Goal: Task Accomplishment & Management: Use online tool/utility

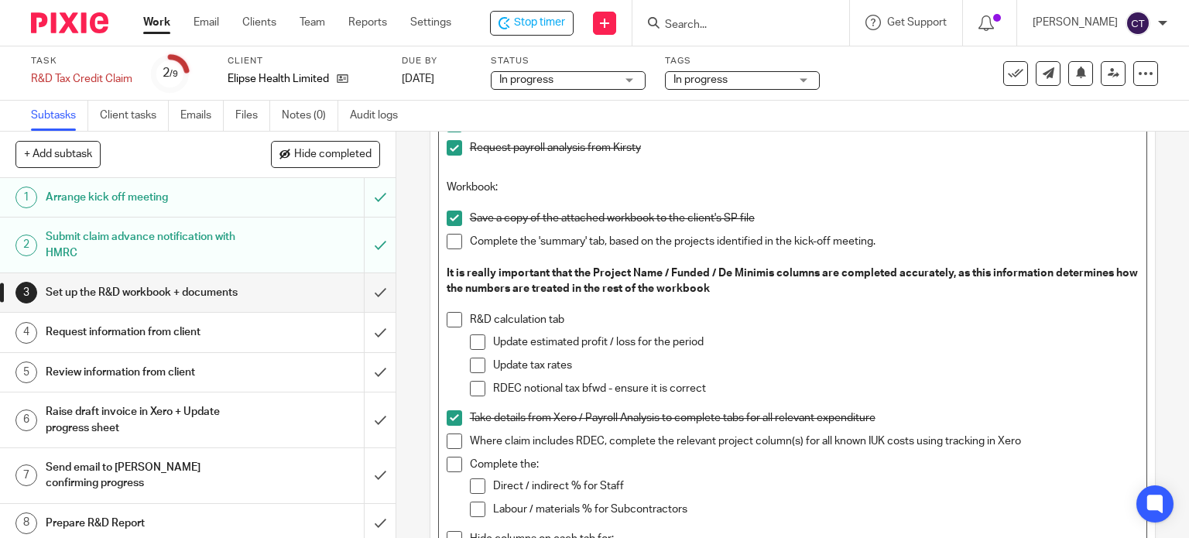
scroll to position [452, 0]
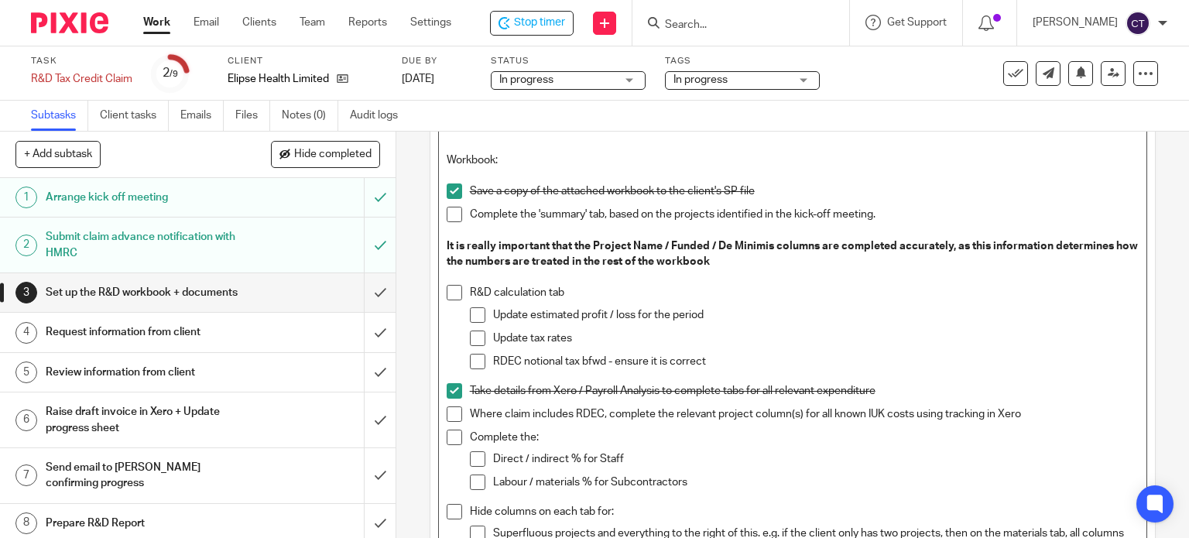
click at [447, 293] on span at bounding box center [454, 292] width 15 height 15
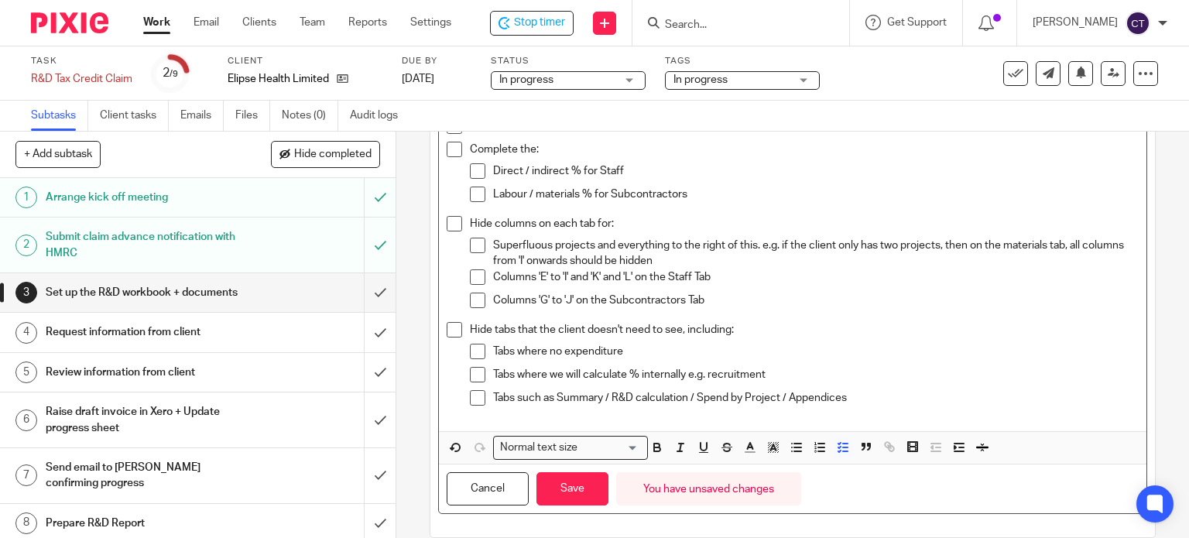
scroll to position [761, 0]
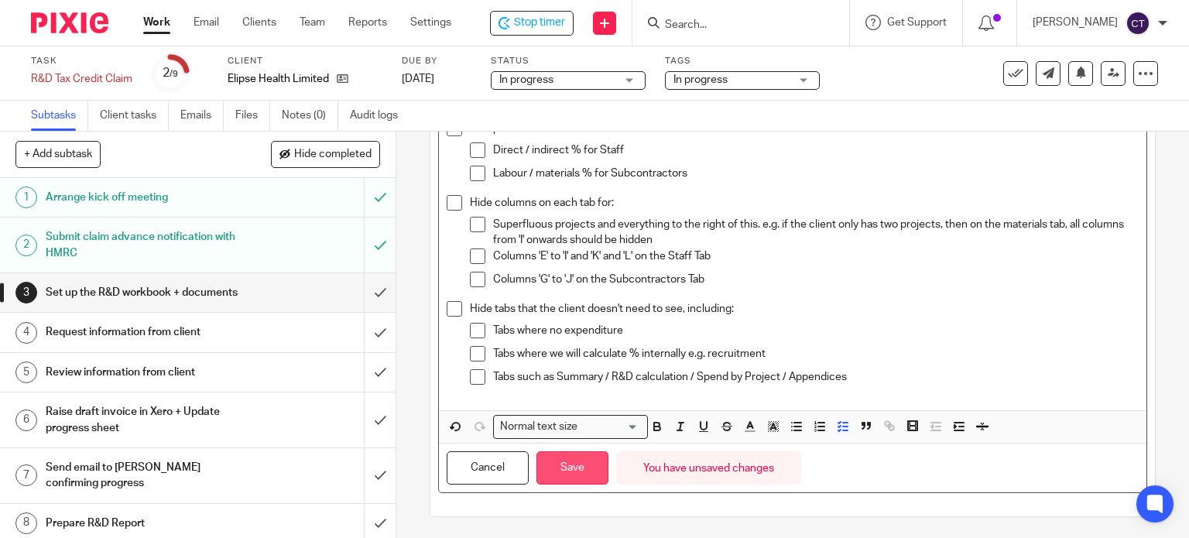
click at [560, 474] on button "Save" at bounding box center [572, 467] width 72 height 33
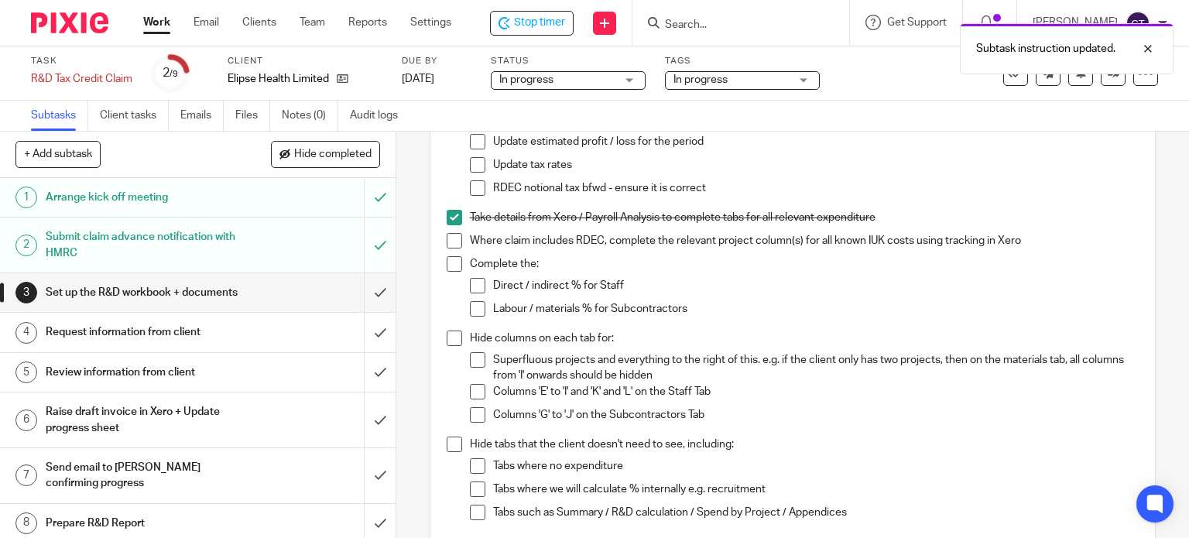
scroll to position [618, 0]
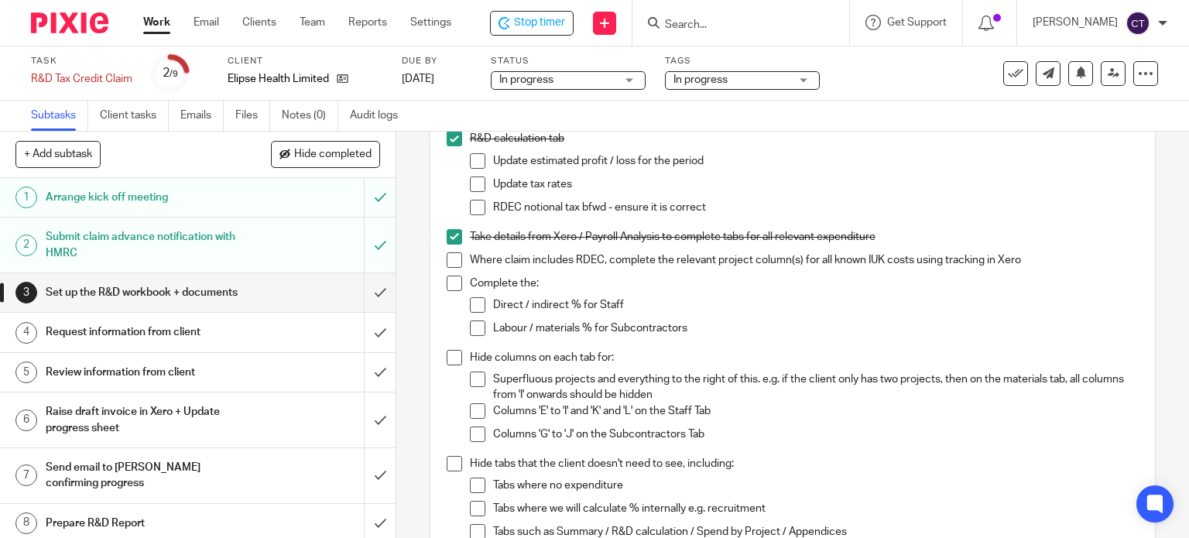
click at [449, 281] on span at bounding box center [454, 283] width 15 height 15
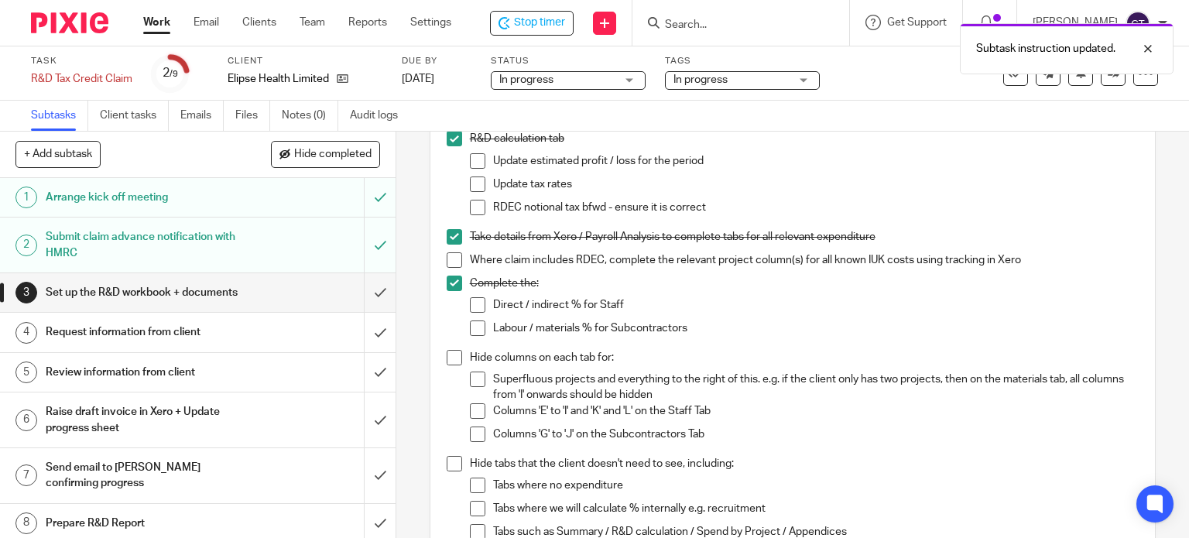
click at [447, 365] on li "Hide columns on each tab for: Superfluous projects and everything to the right …" at bounding box center [793, 403] width 693 height 106
click at [447, 355] on span at bounding box center [454, 357] width 15 height 15
click at [450, 459] on span at bounding box center [454, 463] width 15 height 15
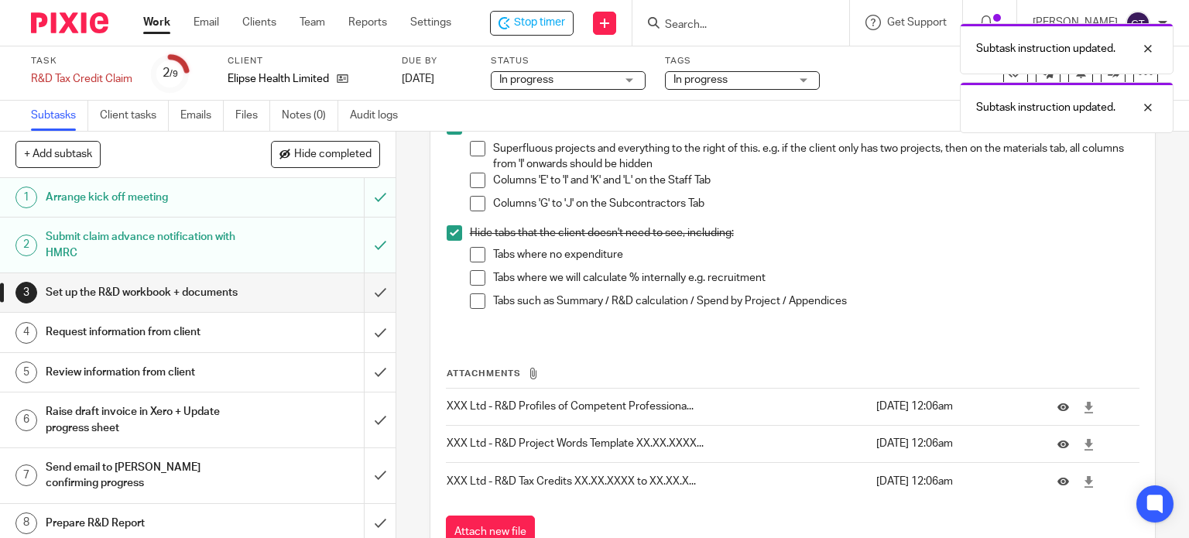
scroll to position [851, 0]
click at [365, 285] on input "submit" at bounding box center [197, 292] width 395 height 39
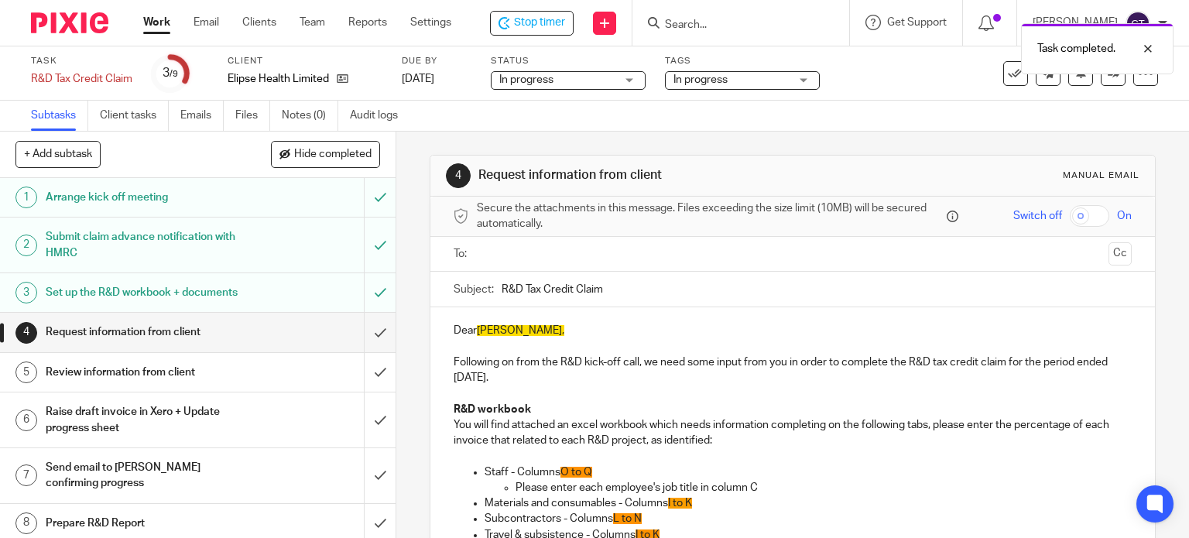
click at [491, 254] on input "text" at bounding box center [792, 254] width 620 height 18
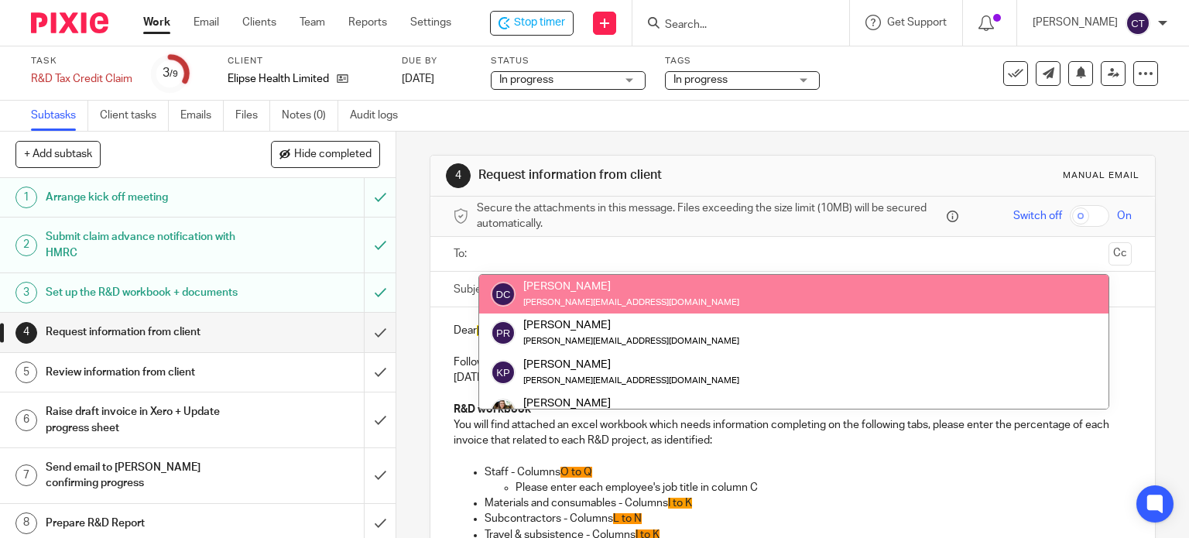
drag, startPoint x: 547, startPoint y: 279, endPoint x: 542, endPoint y: 271, distance: 9.4
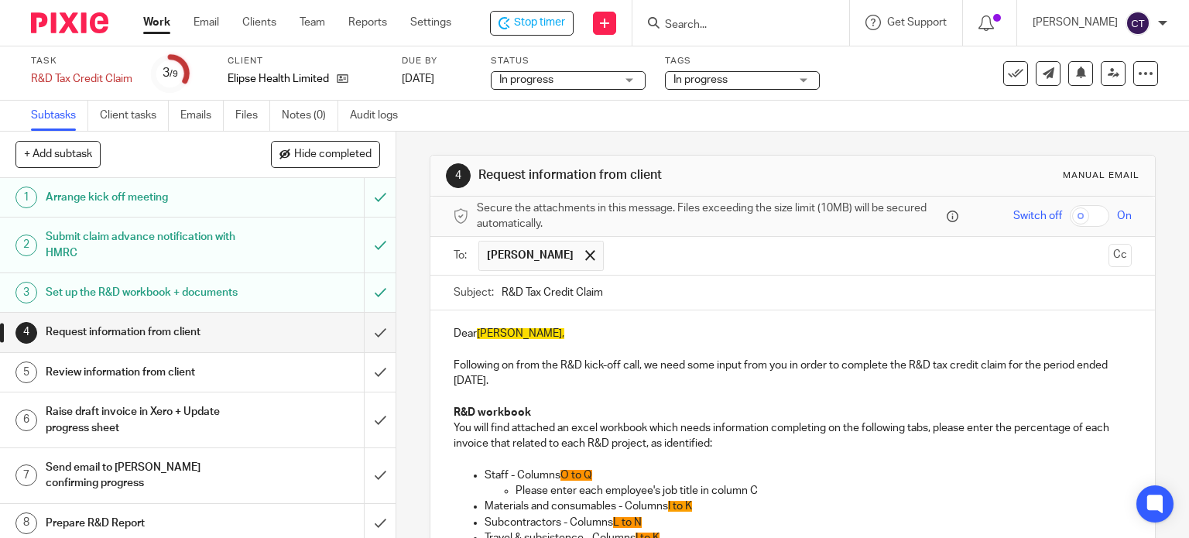
drag, startPoint x: 500, startPoint y: 332, endPoint x: 515, endPoint y: 337, distance: 15.4
click at [499, 333] on span "[PERSON_NAME]," at bounding box center [520, 333] width 87 height 11
click at [601, 470] on p "Staff - Columns O to Q" at bounding box center [808, 474] width 648 height 15
drag, startPoint x: 503, startPoint y: 473, endPoint x: 576, endPoint y: 467, distance: 73.0
click at [504, 473] on p "Staff - Columns O to S" at bounding box center [808, 474] width 648 height 15
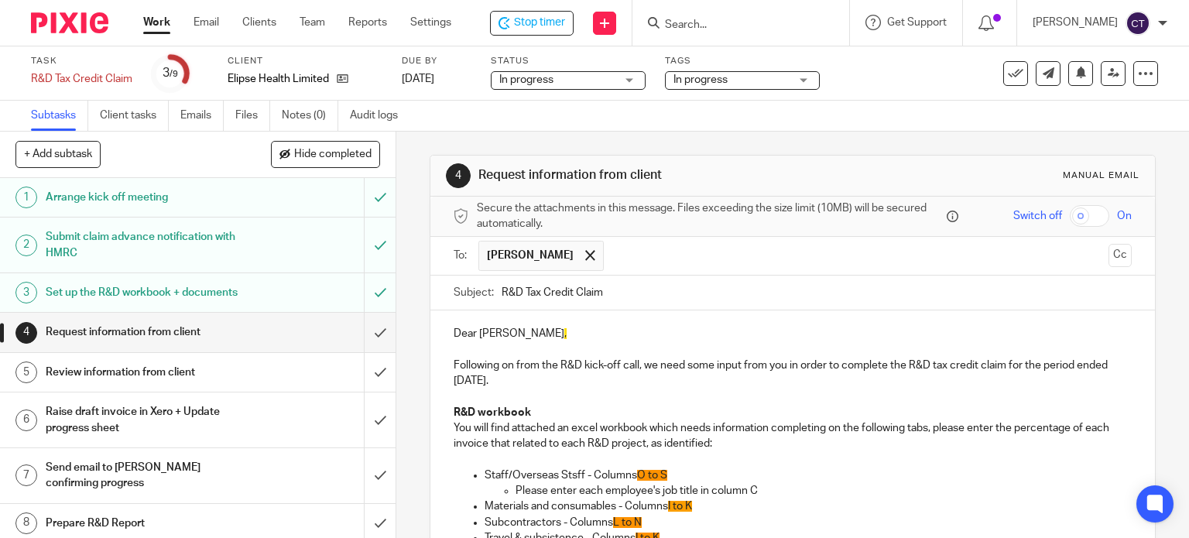
click at [690, 505] on span "I to K" at bounding box center [680, 506] width 24 height 11
click at [649, 515] on p "Subcontractors - Columns L to N" at bounding box center [808, 522] width 648 height 15
click at [644, 519] on p "Subcontractors - Columns L to N" at bounding box center [808, 522] width 648 height 15
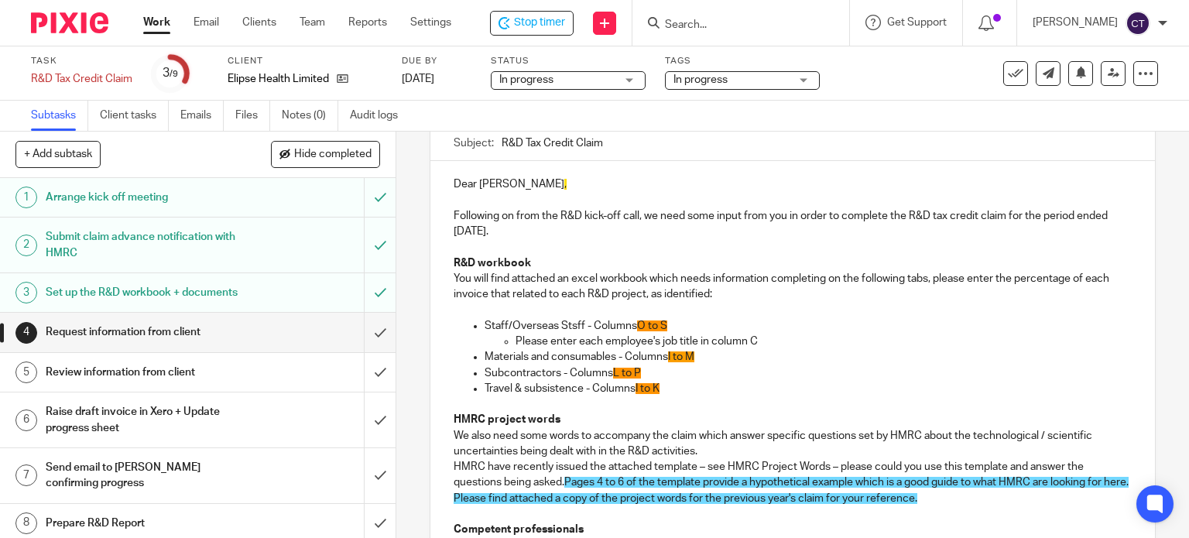
scroll to position [155, 0]
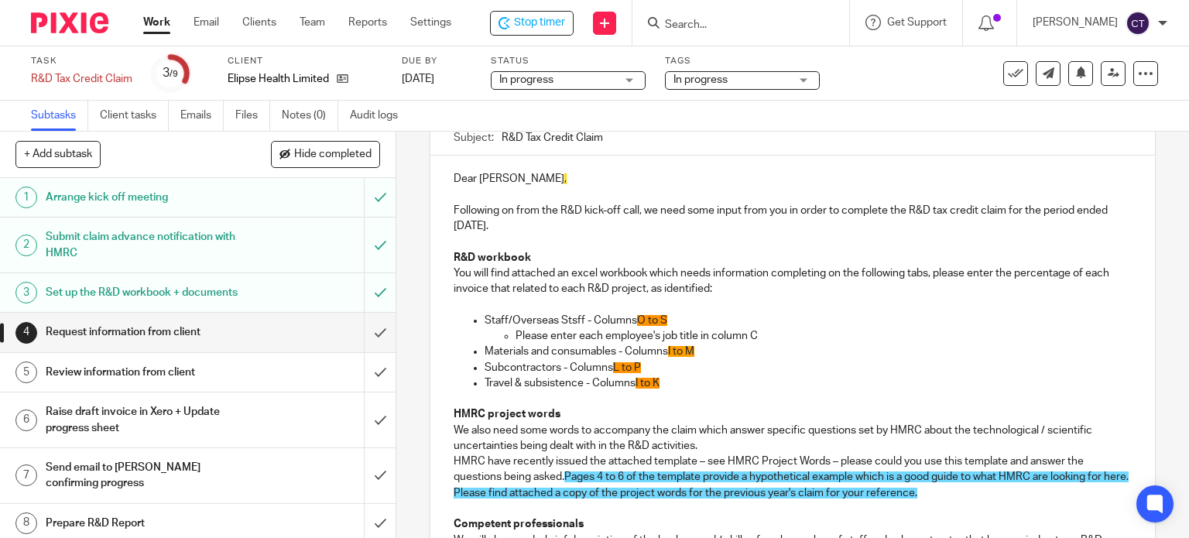
click at [686, 383] on p "Travel & subsistence - Columns I to K" at bounding box center [808, 382] width 648 height 15
drag, startPoint x: 669, startPoint y: 381, endPoint x: 680, endPoint y: 384, distance: 11.3
click at [670, 382] on p "Travel & subsistence - Columns I to K" at bounding box center [808, 382] width 648 height 15
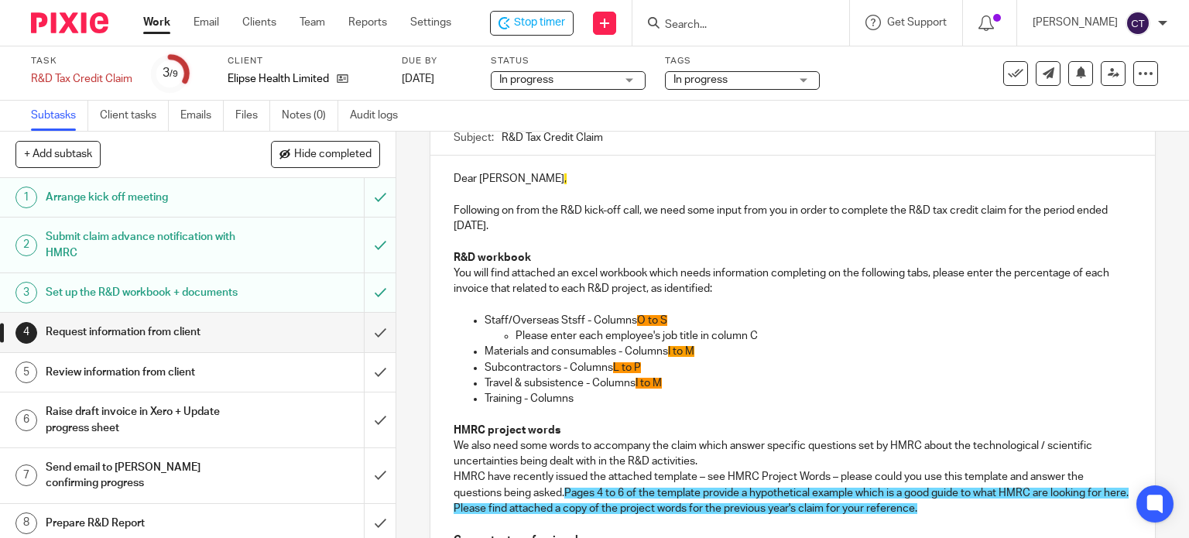
click at [597, 402] on p "Training - Columns" at bounding box center [808, 398] width 648 height 15
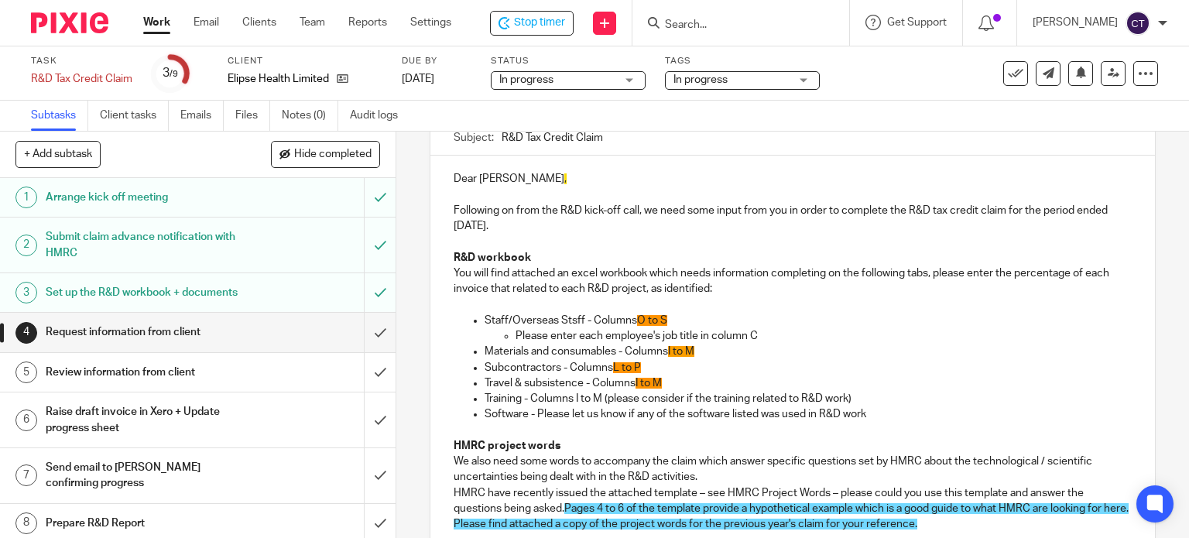
click at [870, 409] on p "Software - Please let us know if any of the software listed was used in R&D work" at bounding box center [808, 413] width 648 height 15
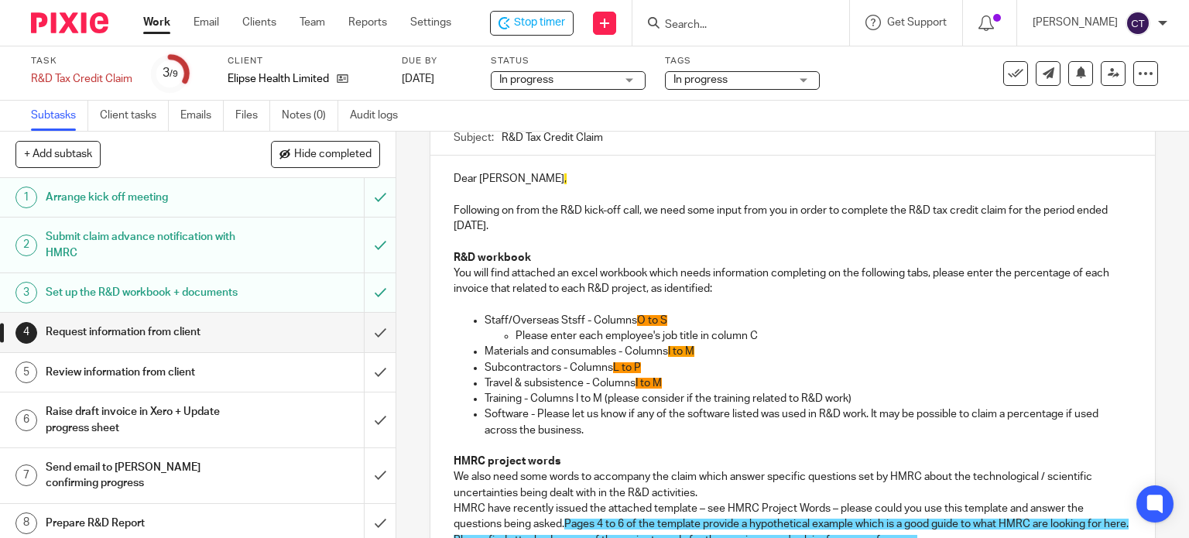
drag, startPoint x: 701, startPoint y: 346, endPoint x: 725, endPoint y: 347, distance: 24.0
click at [704, 348] on p "Materials and consumables - Columns I to M" at bounding box center [808, 351] width 648 height 15
click at [700, 344] on p "Materials and consumables - Columns I to M" at bounding box center [808, 351] width 648 height 15
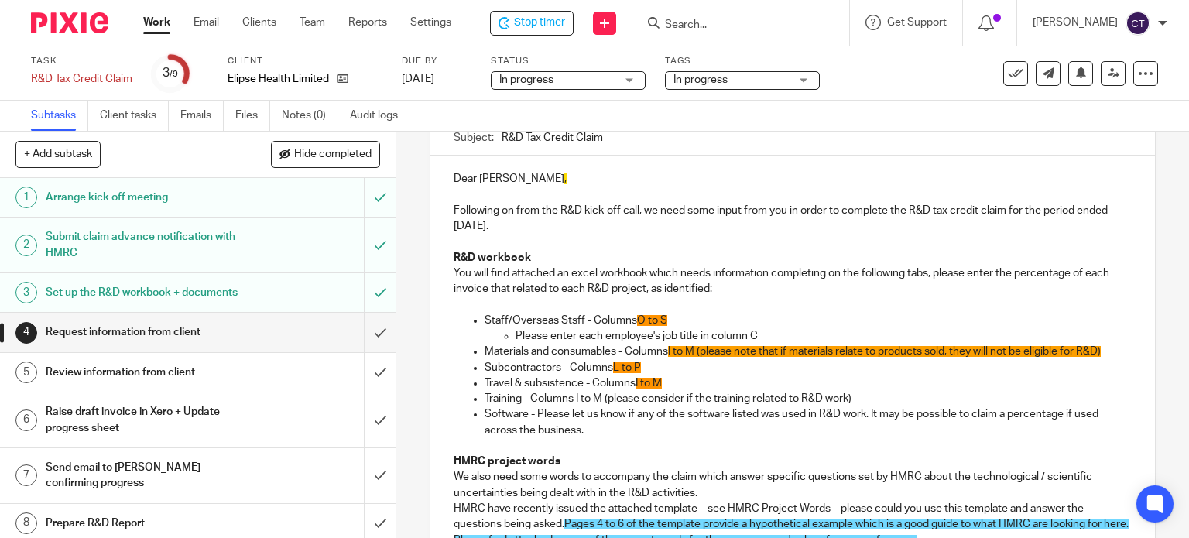
click at [611, 314] on p "Staff/Overseas Stsff - Columns O to S" at bounding box center [808, 320] width 648 height 15
drag, startPoint x: 568, startPoint y: 312, endPoint x: 578, endPoint y: 318, distance: 11.8
click at [568, 313] on p "Staff/Overseas Stsff - Columns O to S" at bounding box center [808, 320] width 648 height 15
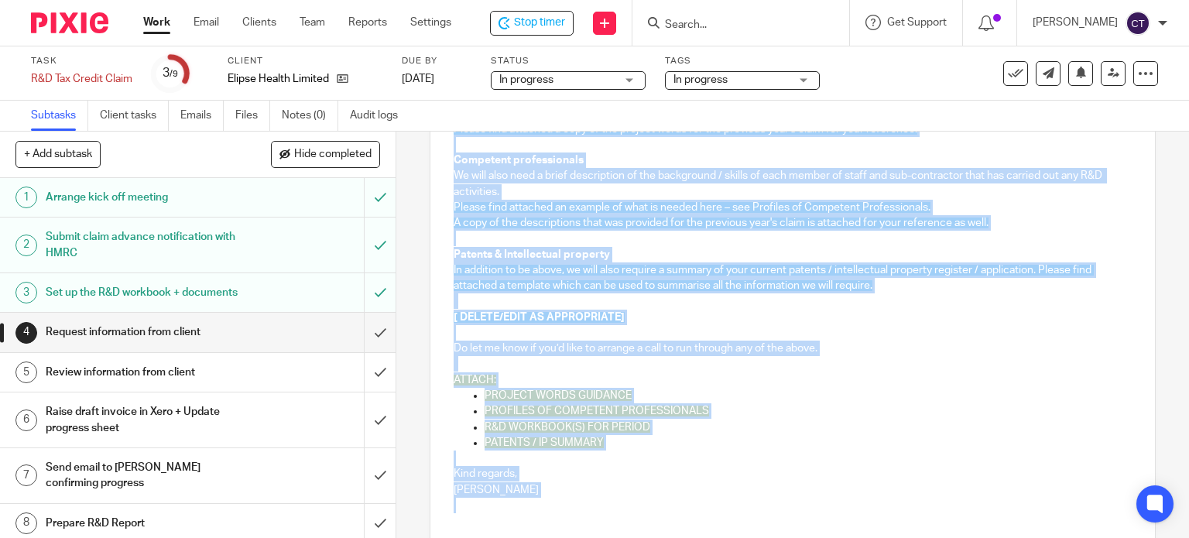
scroll to position [704, 0]
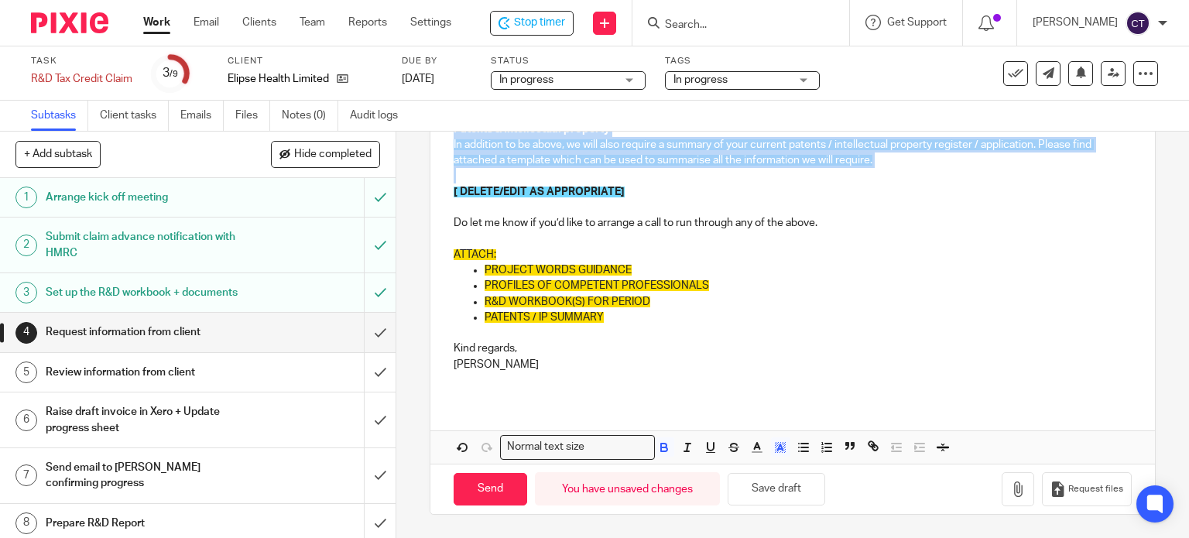
drag, startPoint x: 487, startPoint y: 324, endPoint x: 843, endPoint y: 183, distance: 382.9
click at [842, 182] on div "Dear David , Following on from the R&D kick-off call, we need some input from y…" at bounding box center [792, 9] width 725 height 780
click at [780, 448] on icon "button" at bounding box center [780, 447] width 14 height 14
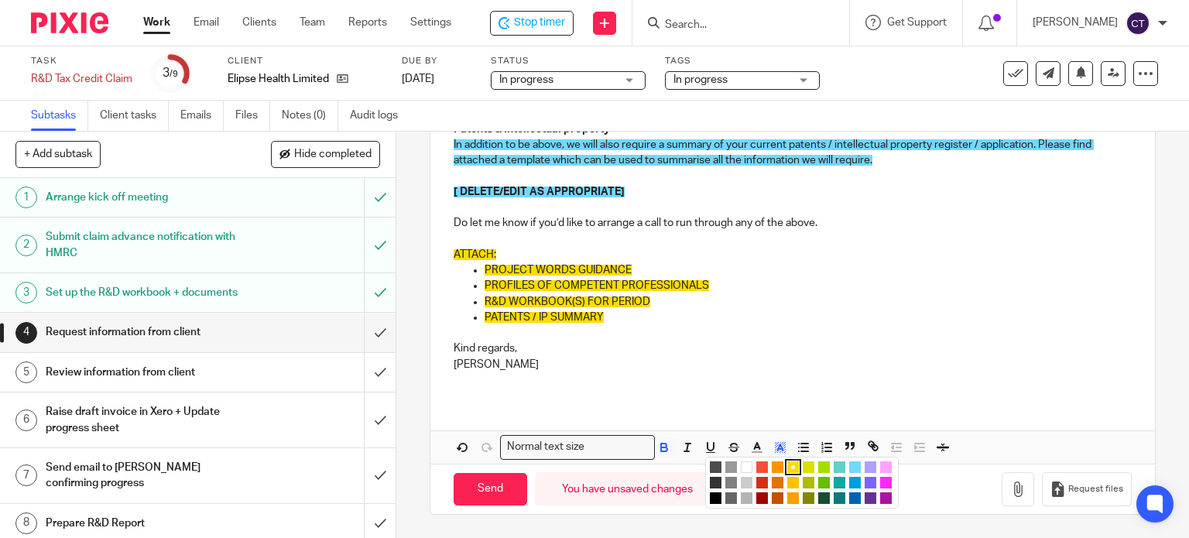
click at [741, 467] on li "color:#FFFFFF" at bounding box center [747, 467] width 12 height 12
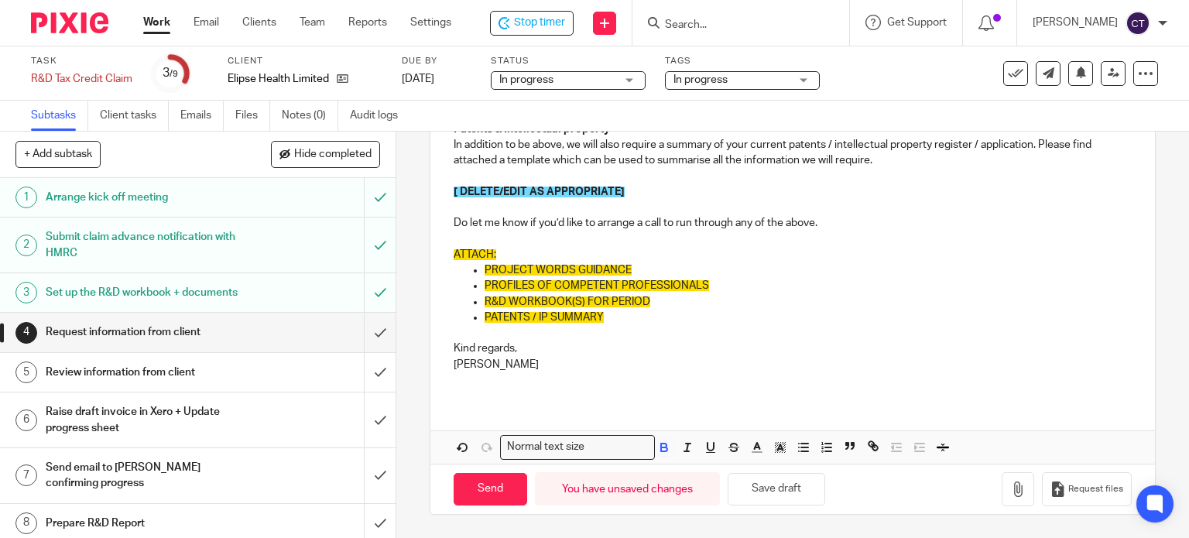
click at [700, 320] on p "PATENTS / IP SUMMARY" at bounding box center [808, 317] width 648 height 15
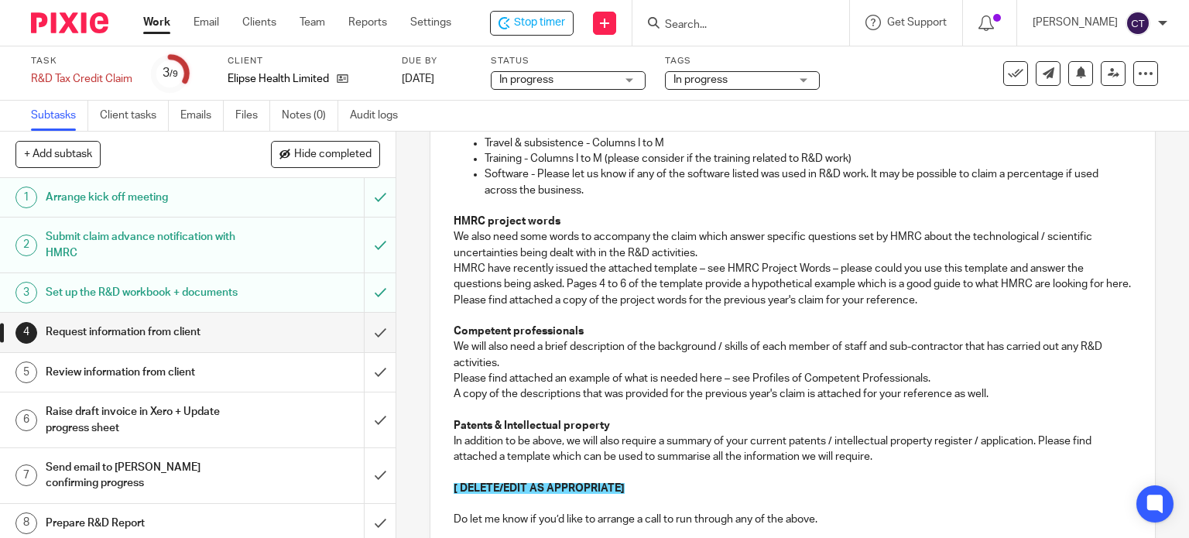
scroll to position [317, 0]
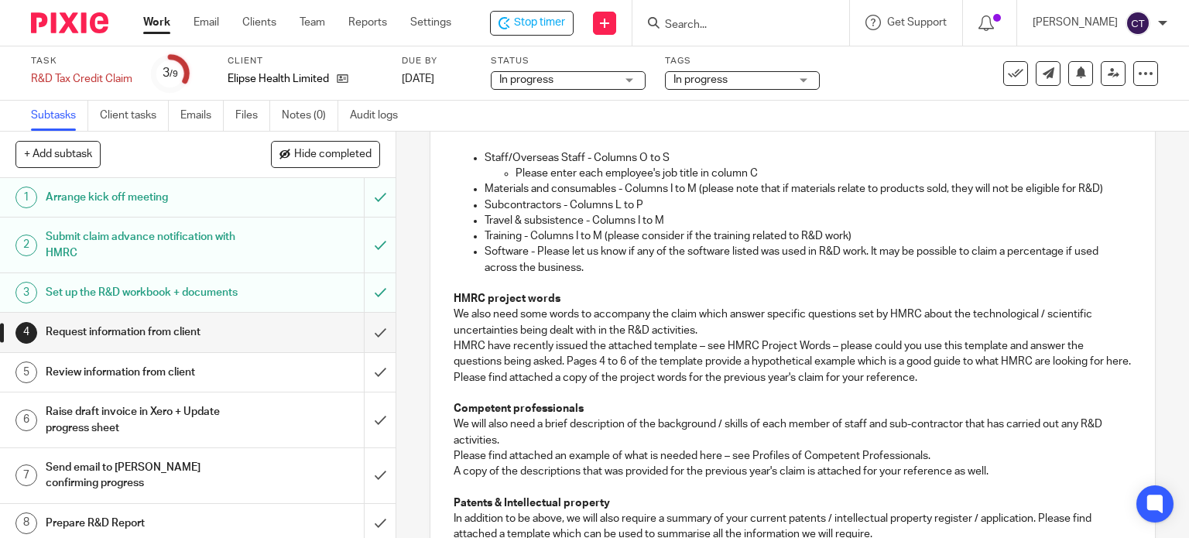
click at [590, 269] on p "Software - Please let us know if any of the software listed was used in R&D wor…" at bounding box center [808, 260] width 648 height 32
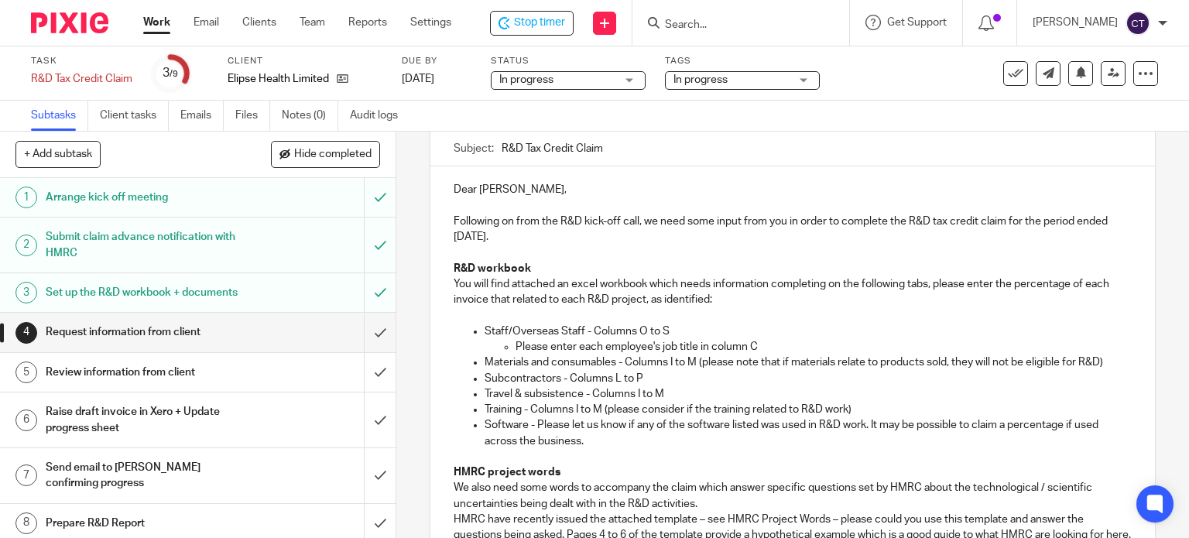
scroll to position [163, 0]
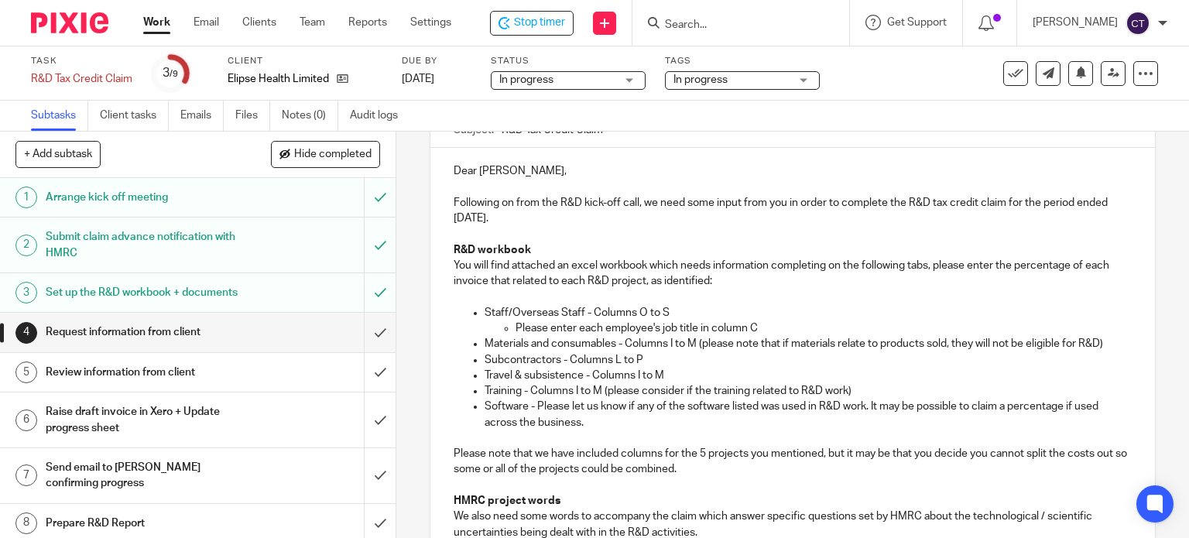
click at [731, 466] on p "Please note that we have included columns for the 5 projects you mentioned, but…" at bounding box center [793, 462] width 679 height 32
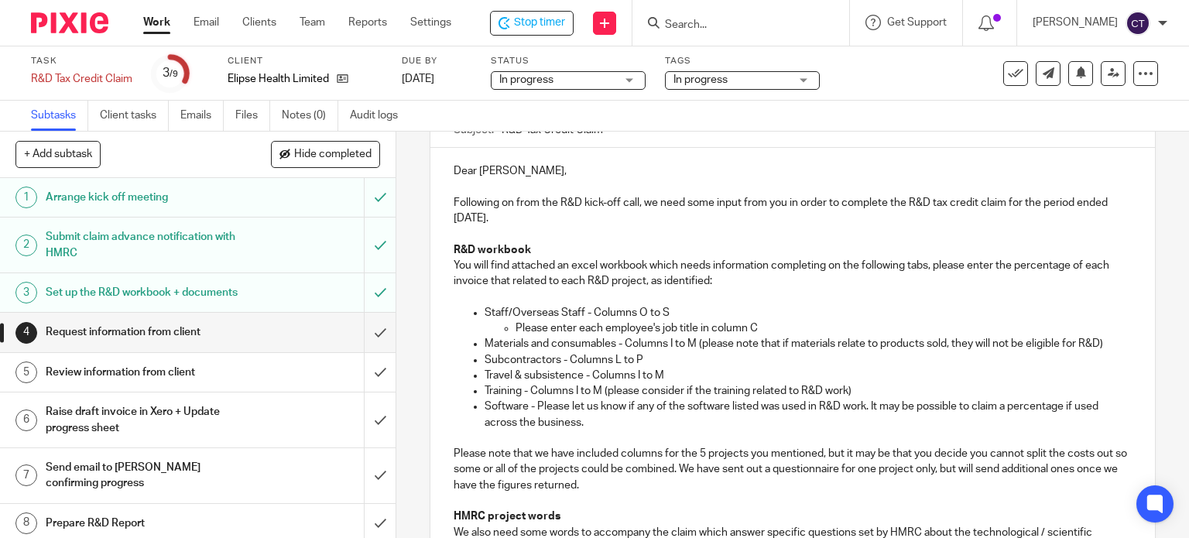
drag, startPoint x: 965, startPoint y: 468, endPoint x: 1001, endPoint y: 473, distance: 36.7
click at [968, 470] on p "Please note that we have included columns for the 5 projects you mentioned, but…" at bounding box center [793, 469] width 679 height 47
click at [805, 467] on p "Please note that we have included columns for the 5 projects you mentioned, but…" at bounding box center [793, 469] width 679 height 47
drag, startPoint x: 645, startPoint y: 480, endPoint x: 710, endPoint y: 479, distance: 64.2
click at [647, 480] on p "Please note that we have included columns for the 5 projects you mentioned, but…" at bounding box center [793, 469] width 679 height 47
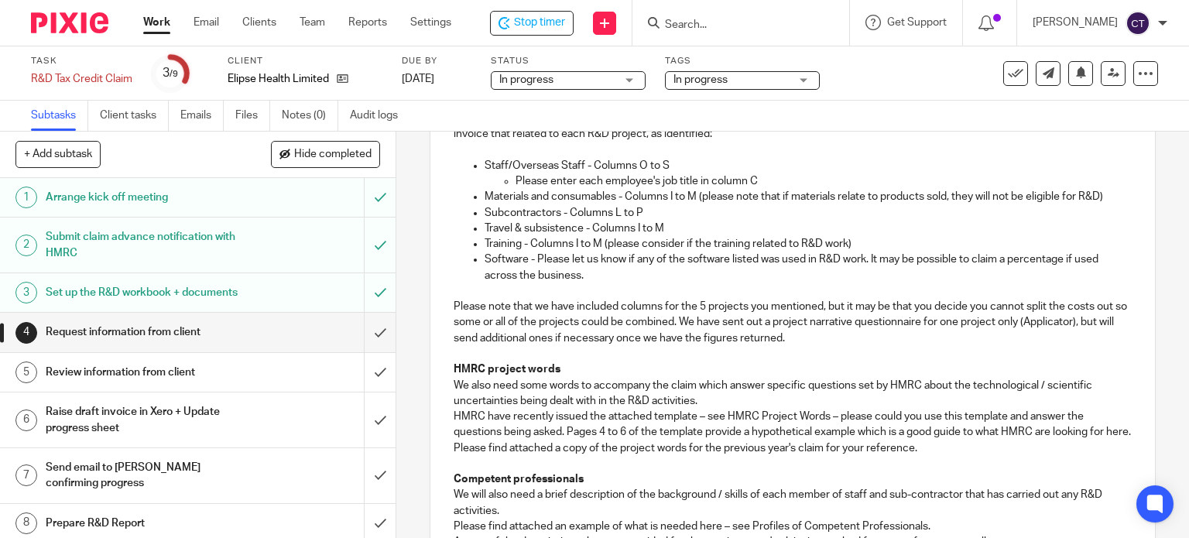
scroll to position [317, 0]
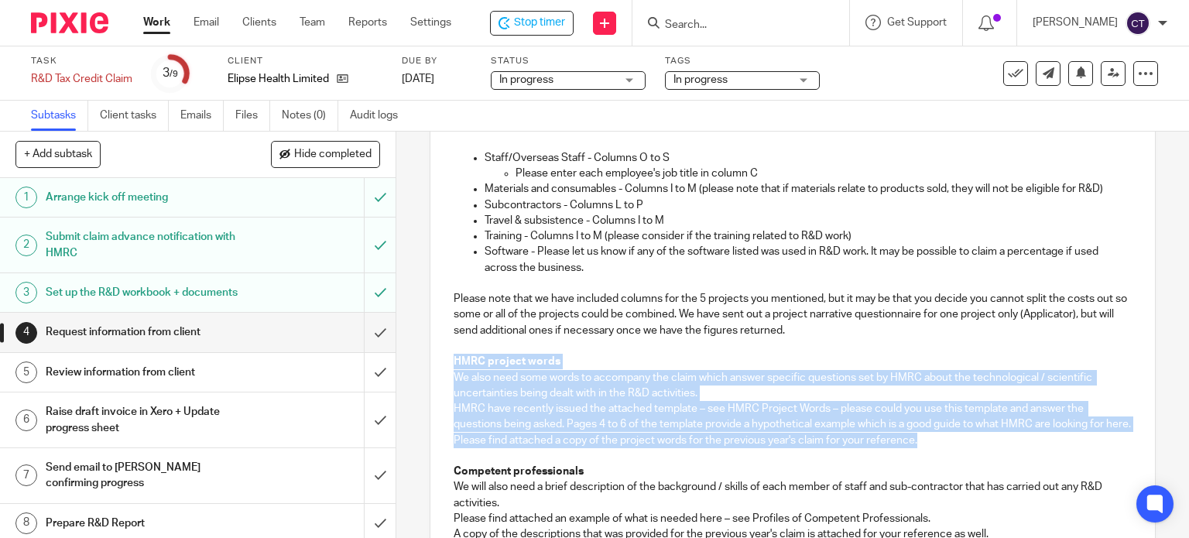
drag, startPoint x: 446, startPoint y: 355, endPoint x: 921, endPoint y: 455, distance: 485.6
click at [924, 458] on div "Dear David, Following on from the R&D kick-off call, we need some input from yo…" at bounding box center [792, 414] width 725 height 843
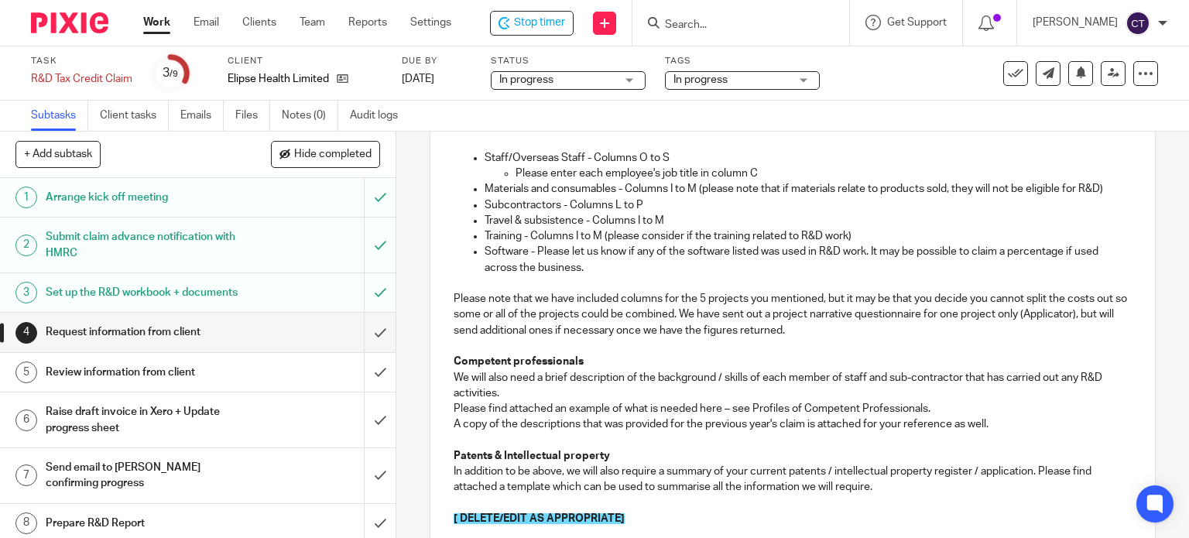
click at [554, 392] on p "We will also need a brief description of the background / skills of each member…" at bounding box center [793, 386] width 679 height 32
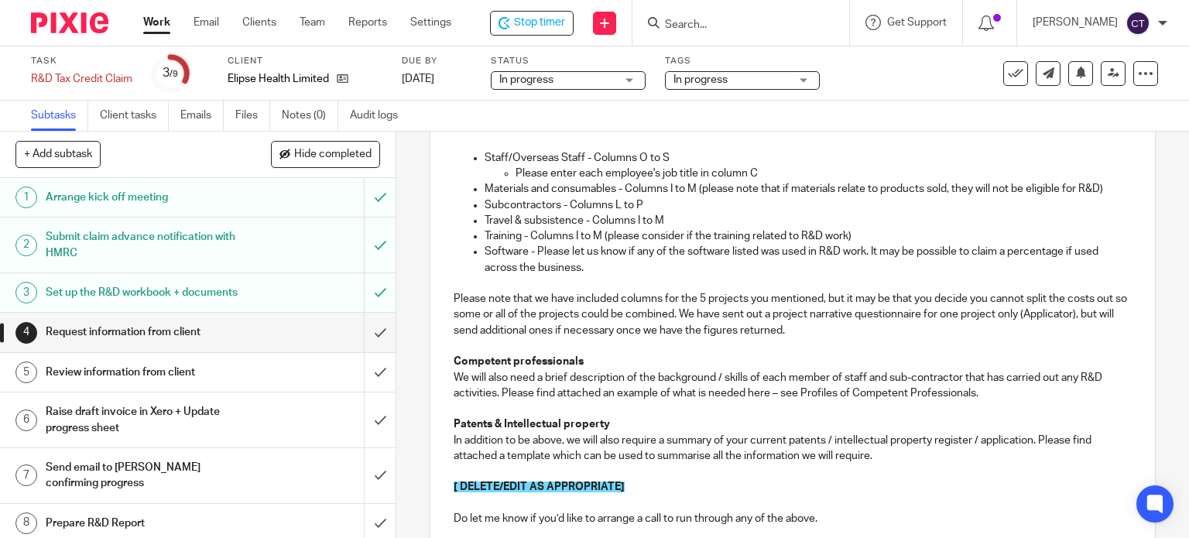
drag, startPoint x: 1032, startPoint y: 439, endPoint x: 1053, endPoint y: 438, distance: 20.9
click at [1032, 439] on p "In addition to be above, we will also require a summary of your current patents…" at bounding box center [793, 449] width 679 height 32
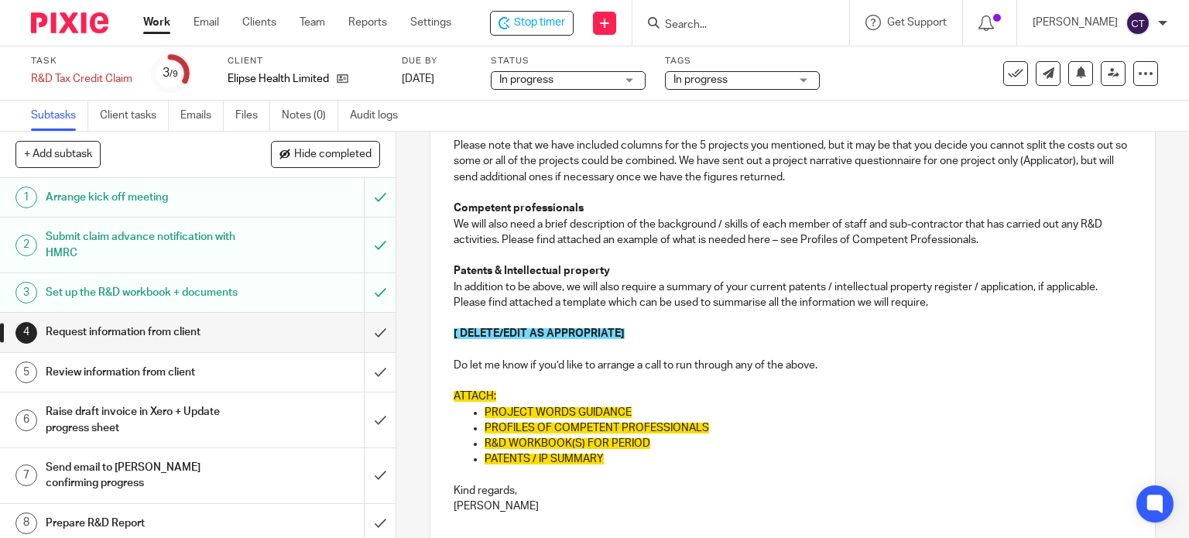
scroll to position [472, 0]
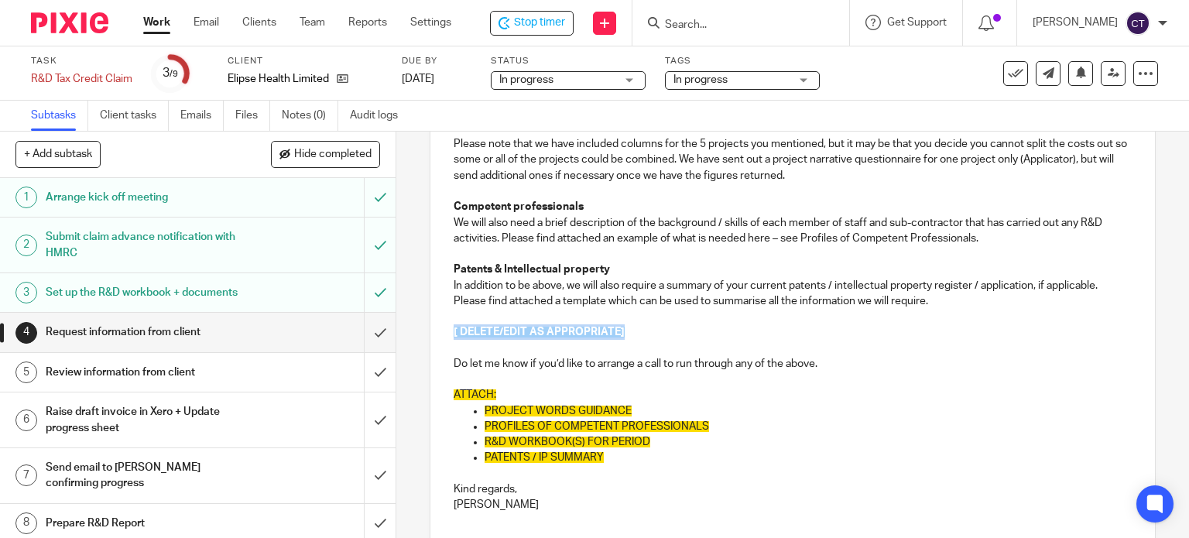
drag, startPoint x: 439, startPoint y: 327, endPoint x: 690, endPoint y: 334, distance: 251.6
click at [690, 334] on div "Dear David, Following on from the R&D kick-off call, we need some input from yo…" at bounding box center [792, 188] width 725 height 701
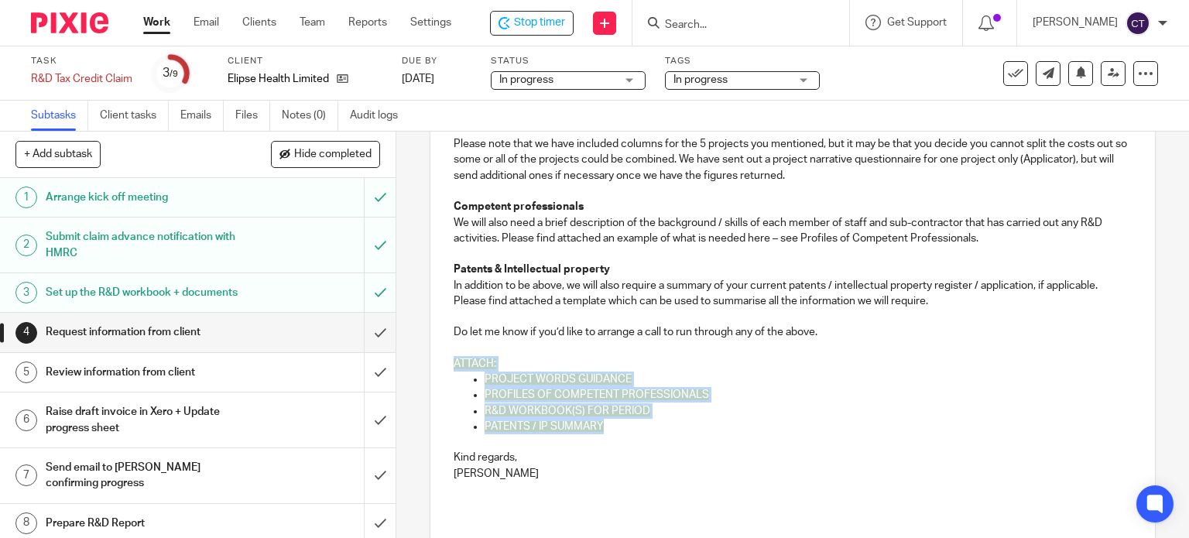
drag, startPoint x: 536, startPoint y: 368, endPoint x: 666, endPoint y: 420, distance: 139.3
click at [666, 420] on div "Dear David, Following on from the R&D kick-off call, we need some input from yo…" at bounding box center [792, 173] width 725 height 670
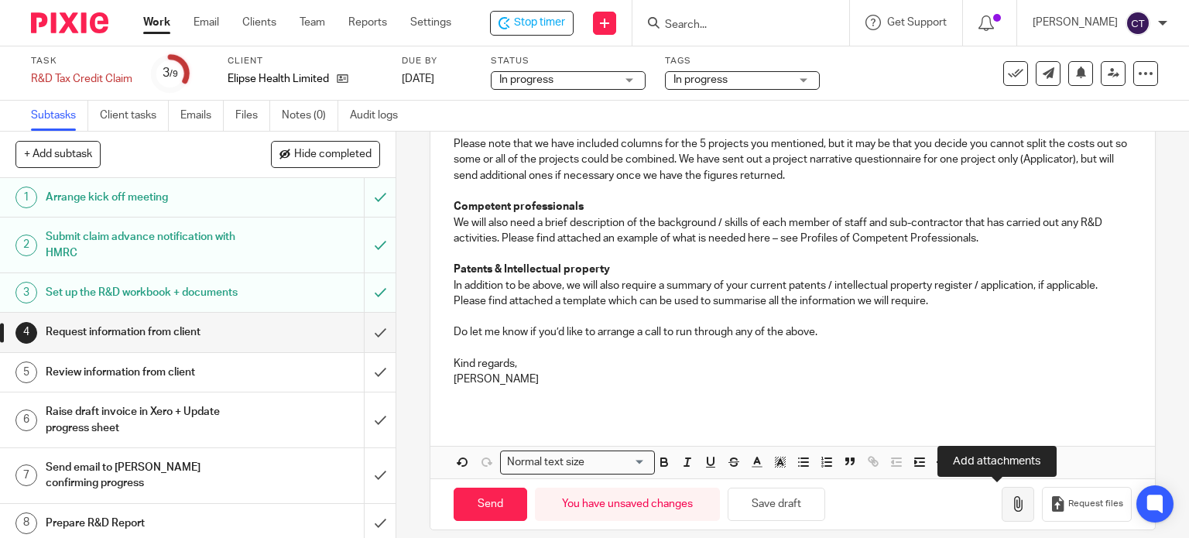
click at [1010, 496] on icon "button" at bounding box center [1017, 503] width 15 height 15
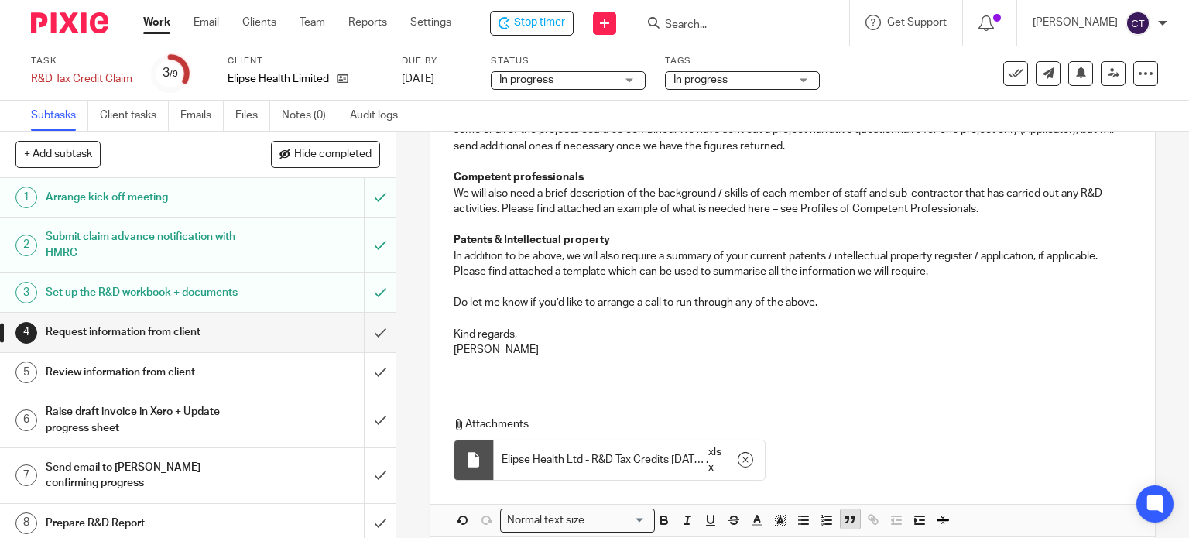
scroll to position [572, 0]
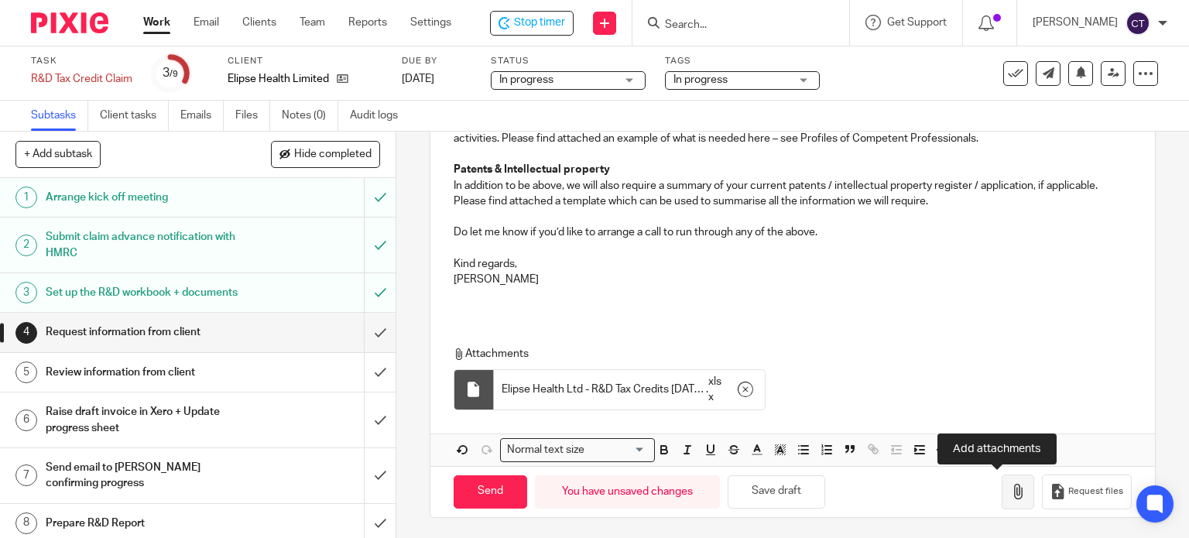
click at [1010, 488] on icon "button" at bounding box center [1017, 491] width 15 height 15
click at [1010, 485] on icon "button" at bounding box center [1017, 491] width 15 height 15
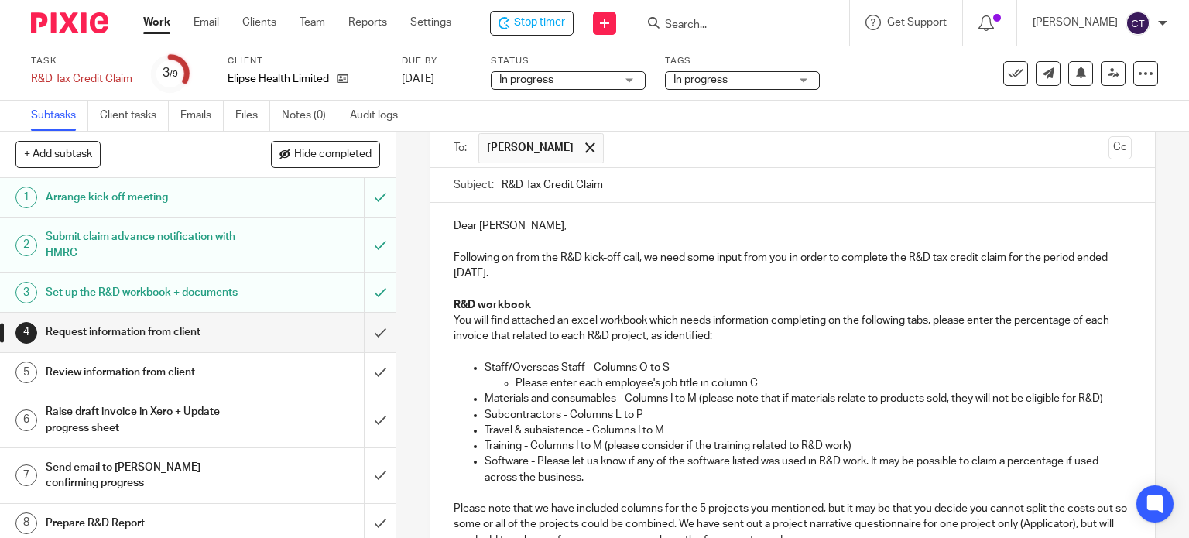
scroll to position [0, 0]
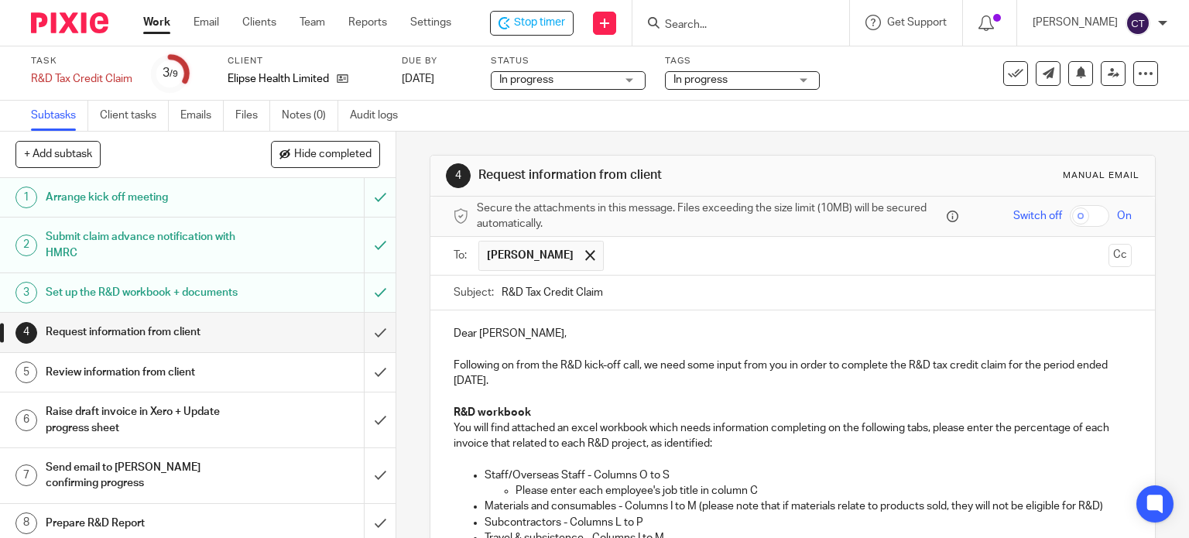
drag, startPoint x: 927, startPoint y: 426, endPoint x: 940, endPoint y: 426, distance: 12.4
click at [932, 426] on p "You will find attached an excel workbook which needs information completing on …" at bounding box center [793, 436] width 679 height 32
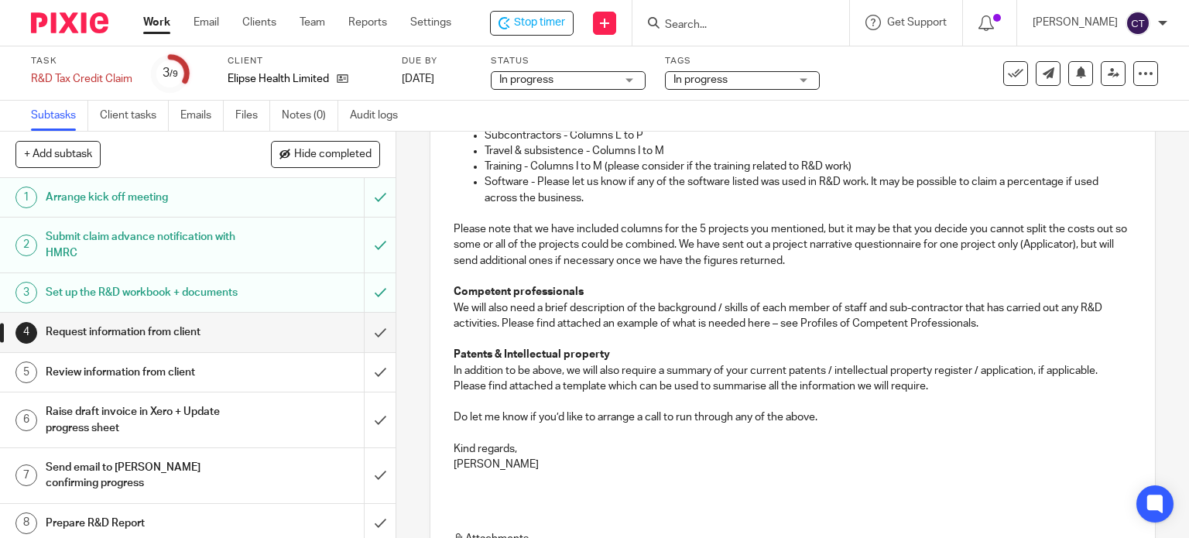
scroll to position [620, 0]
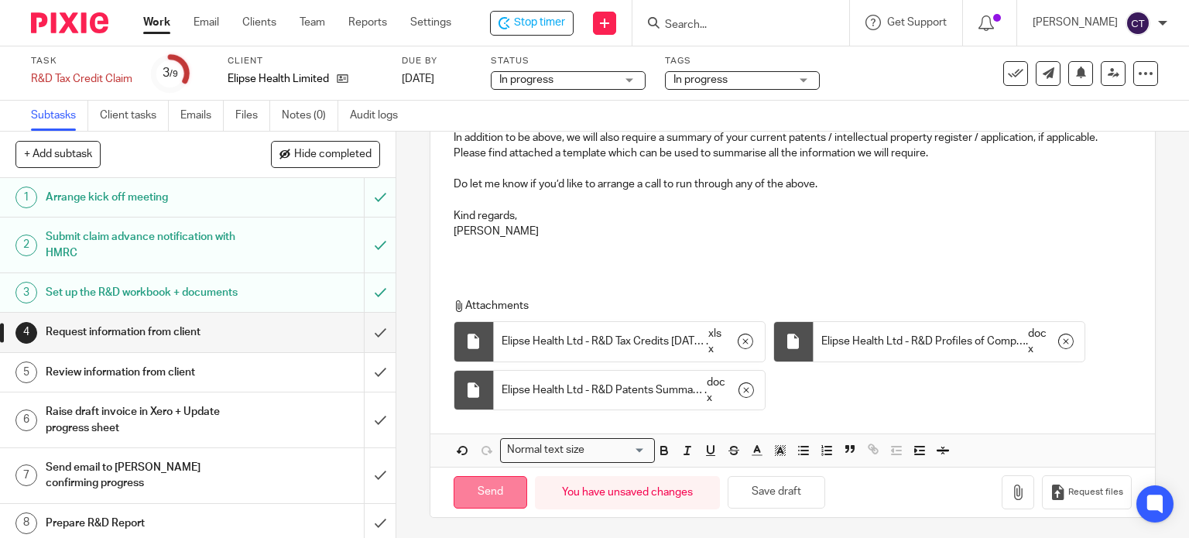
click at [481, 491] on input "Send" at bounding box center [491, 492] width 74 height 33
type input "Sent"
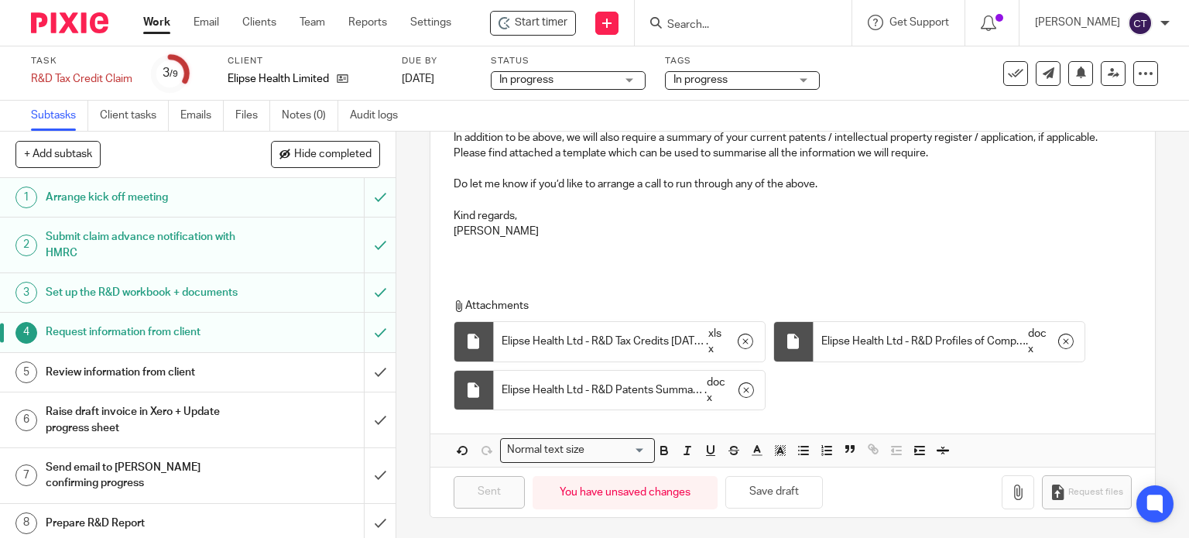
click at [692, 30] on input "Search" at bounding box center [735, 26] width 139 height 14
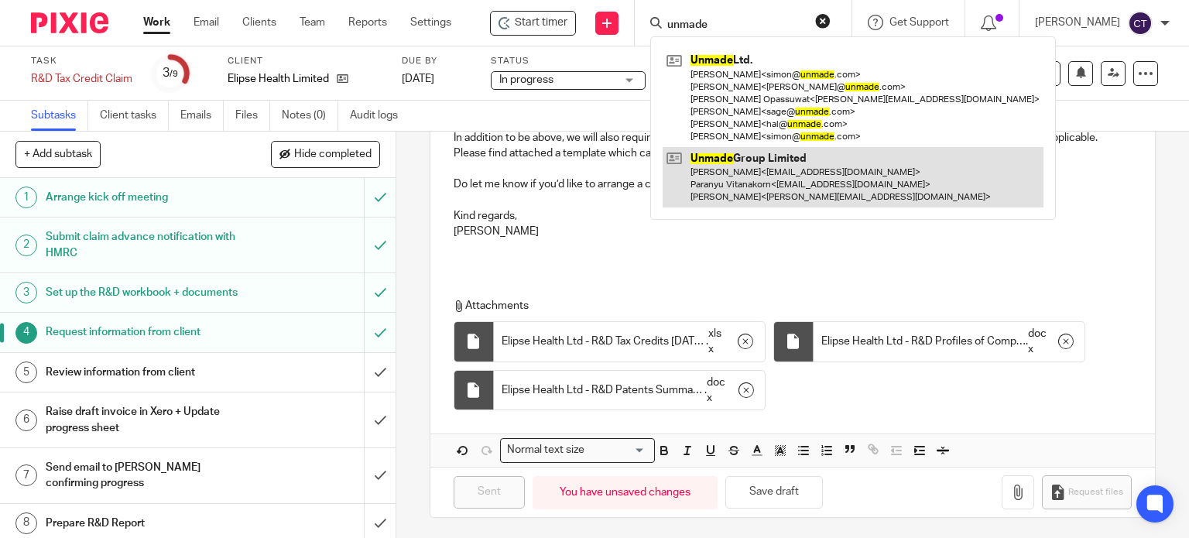
type input "unmade"
click at [707, 168] on link at bounding box center [852, 177] width 381 height 61
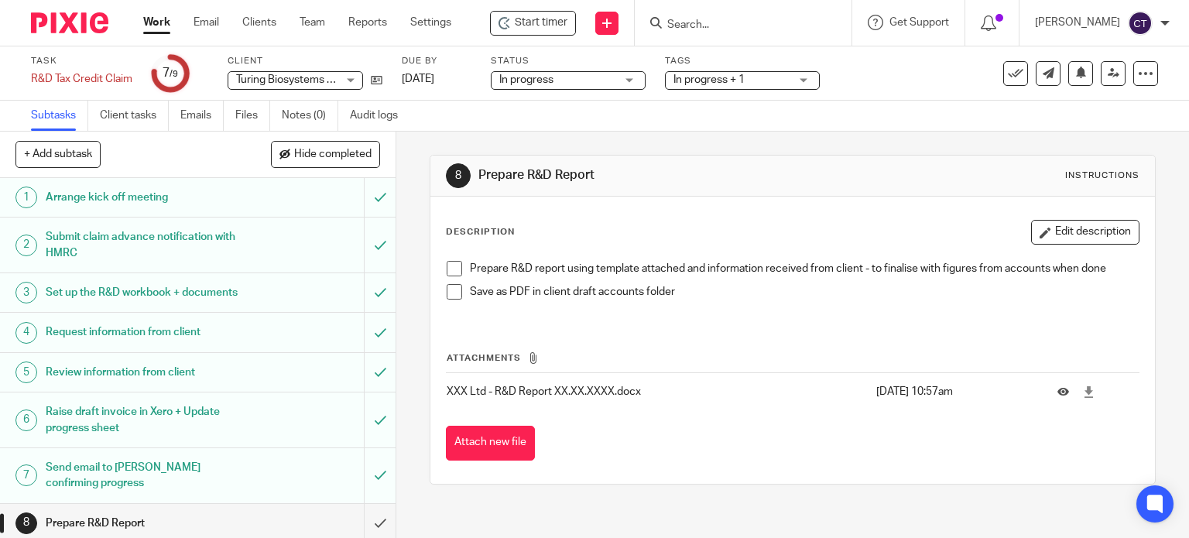
click at [1141, 322] on div "8 Prepare R&D Report Instructions Description Edit description Prepare R&D repo…" at bounding box center [792, 335] width 793 height 406
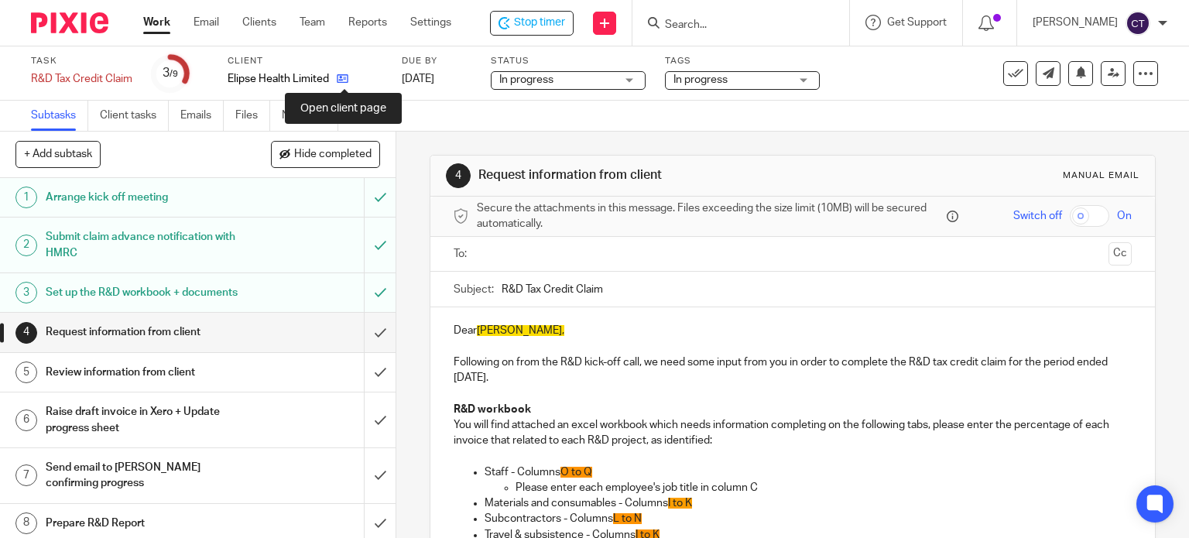
click at [345, 79] on icon at bounding box center [343, 79] width 12 height 12
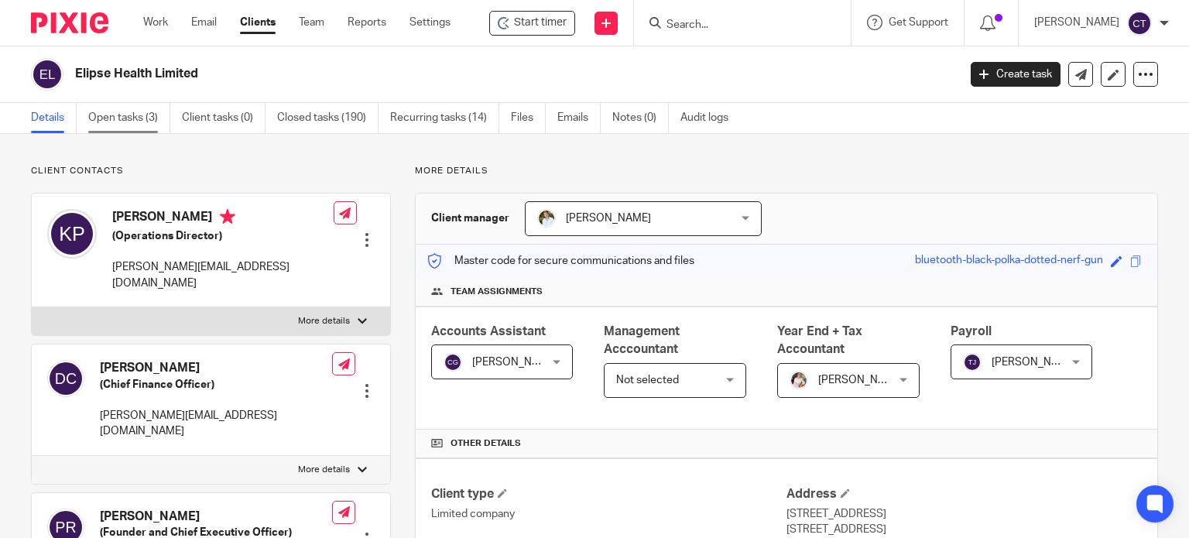
click at [117, 111] on link "Open tasks (3)" at bounding box center [129, 118] width 82 height 30
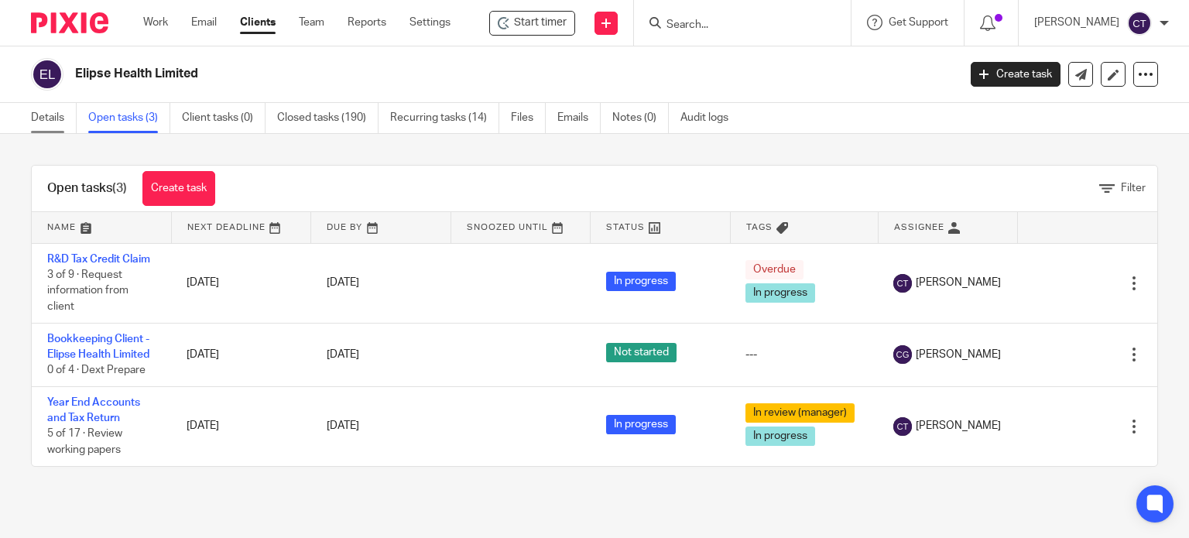
click at [43, 115] on link "Details" at bounding box center [54, 118] width 46 height 30
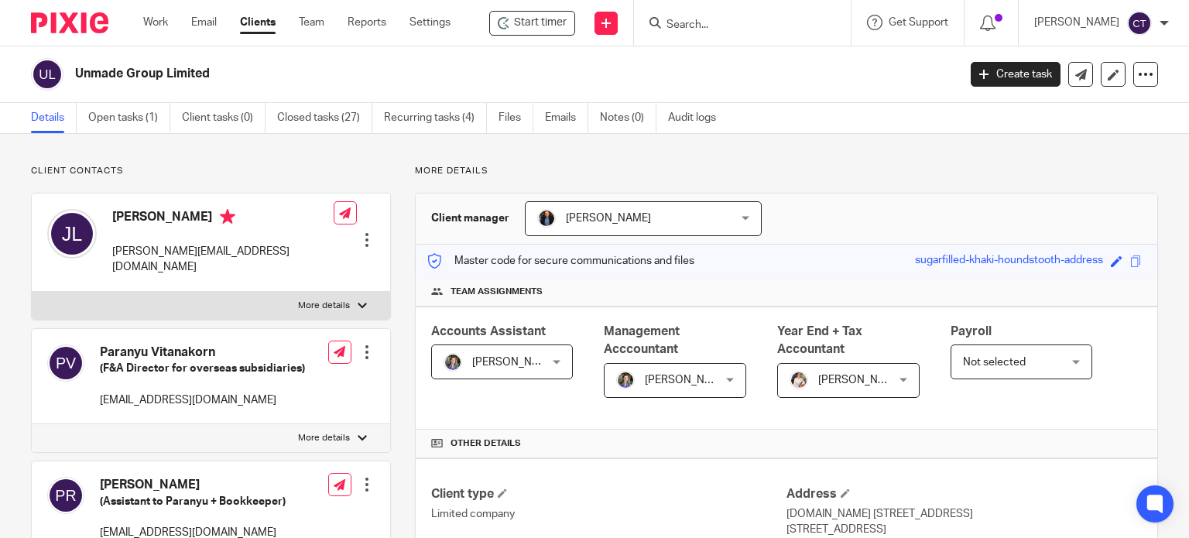
drag, startPoint x: 144, startPoint y: 115, endPoint x: 128, endPoint y: 142, distance: 30.5
click at [142, 115] on link "Open tasks (1)" at bounding box center [129, 118] width 82 height 30
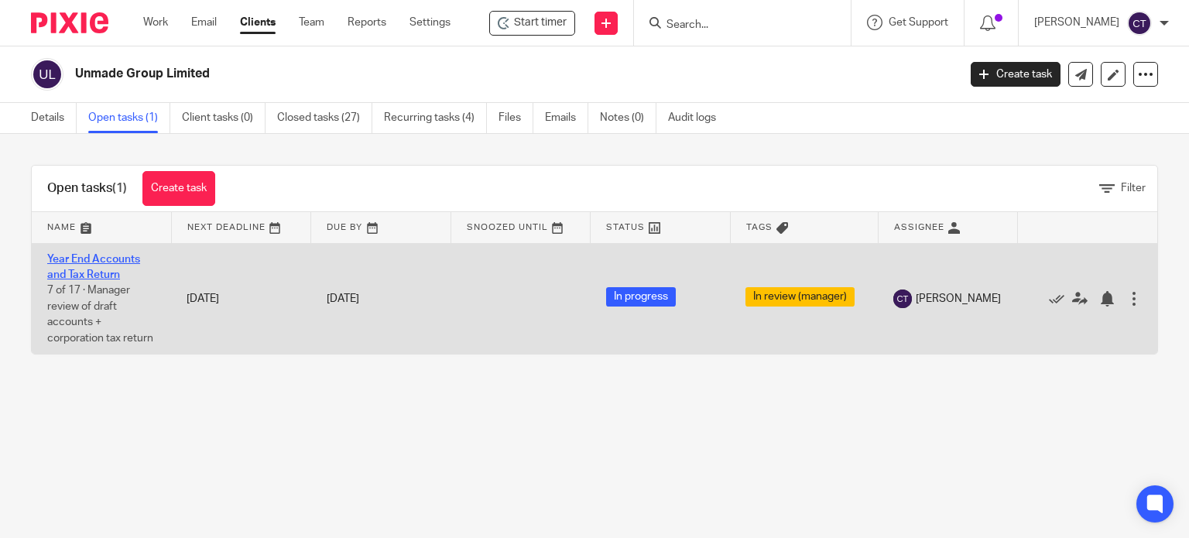
click at [56, 261] on link "Year End Accounts and Tax Return" at bounding box center [93, 267] width 93 height 26
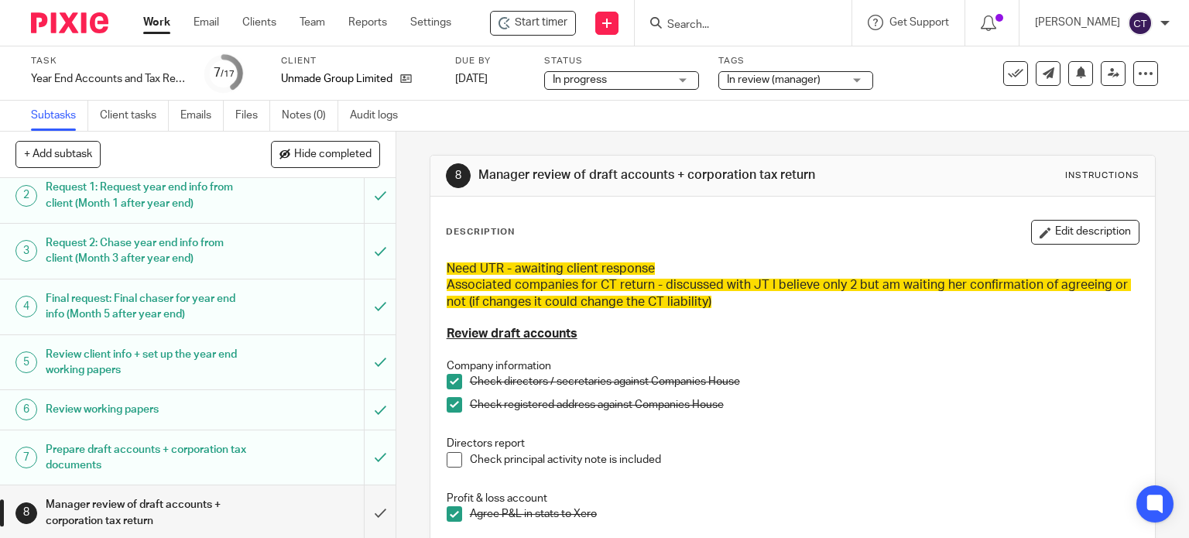
scroll to position [77, 0]
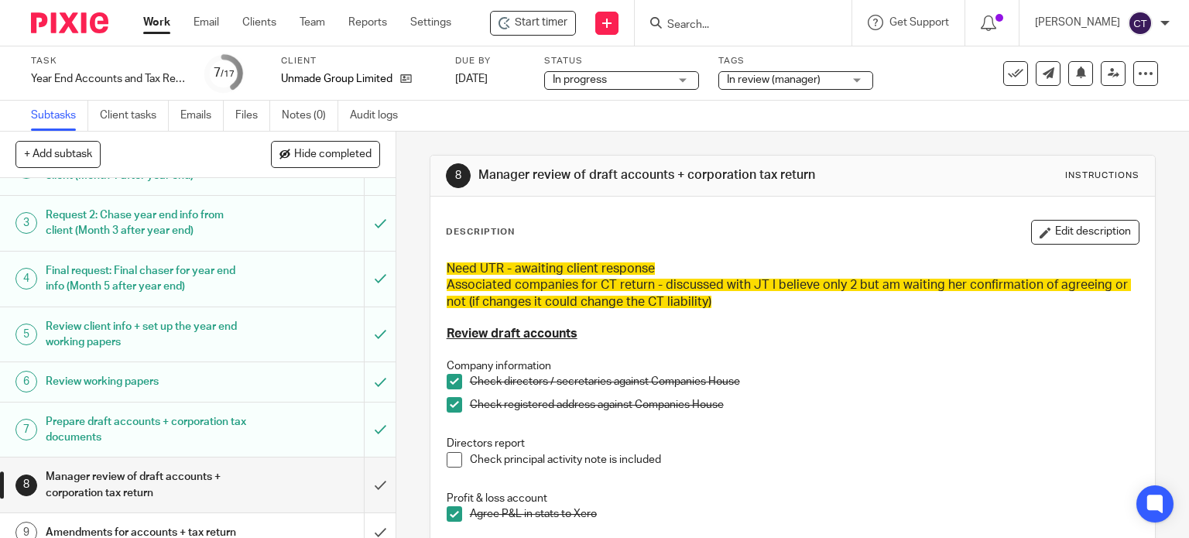
click at [1056, 224] on button "Edit description" at bounding box center [1085, 232] width 108 height 25
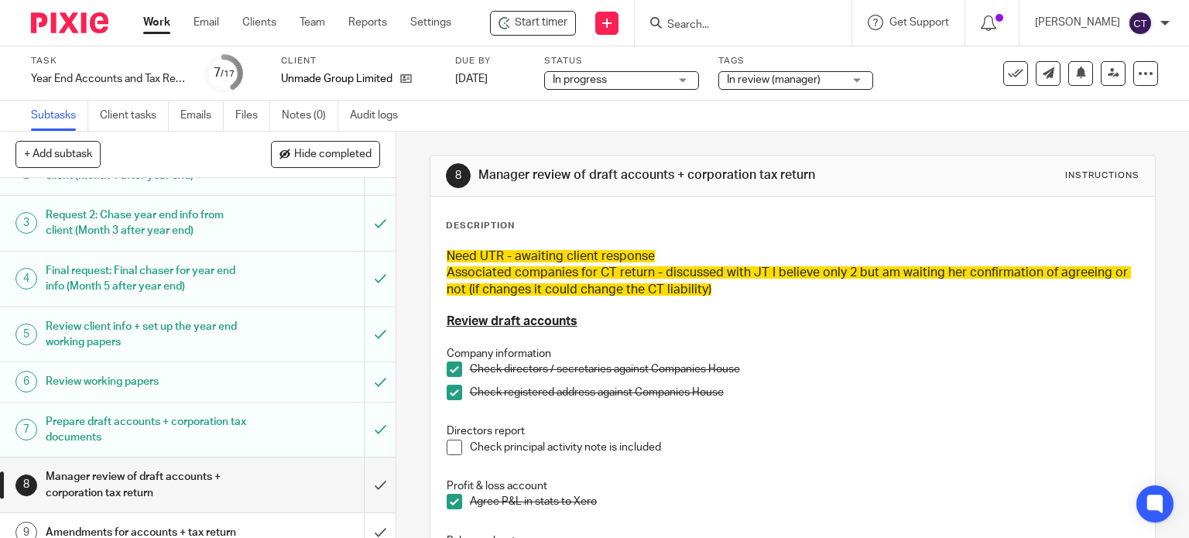
click at [718, 298] on p at bounding box center [793, 305] width 693 height 15
drag, startPoint x: 719, startPoint y: 291, endPoint x: 727, endPoint y: 289, distance: 8.1
click at [720, 291] on h3 "Associated companies for CT return - discussed with JT I believe only 2 but am …" at bounding box center [793, 281] width 693 height 33
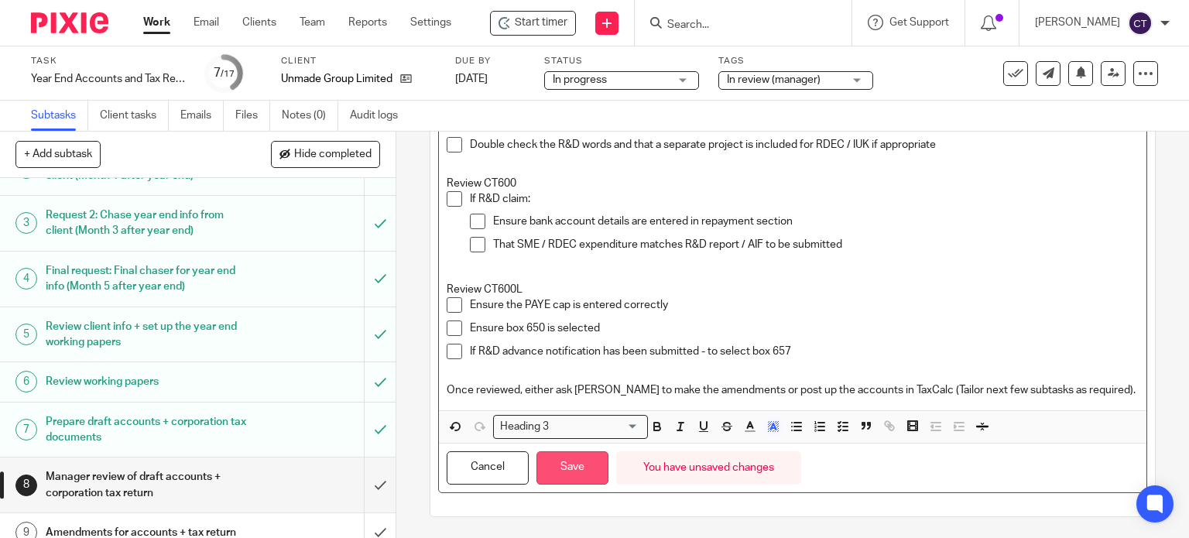
click at [544, 472] on button "Save" at bounding box center [572, 467] width 72 height 33
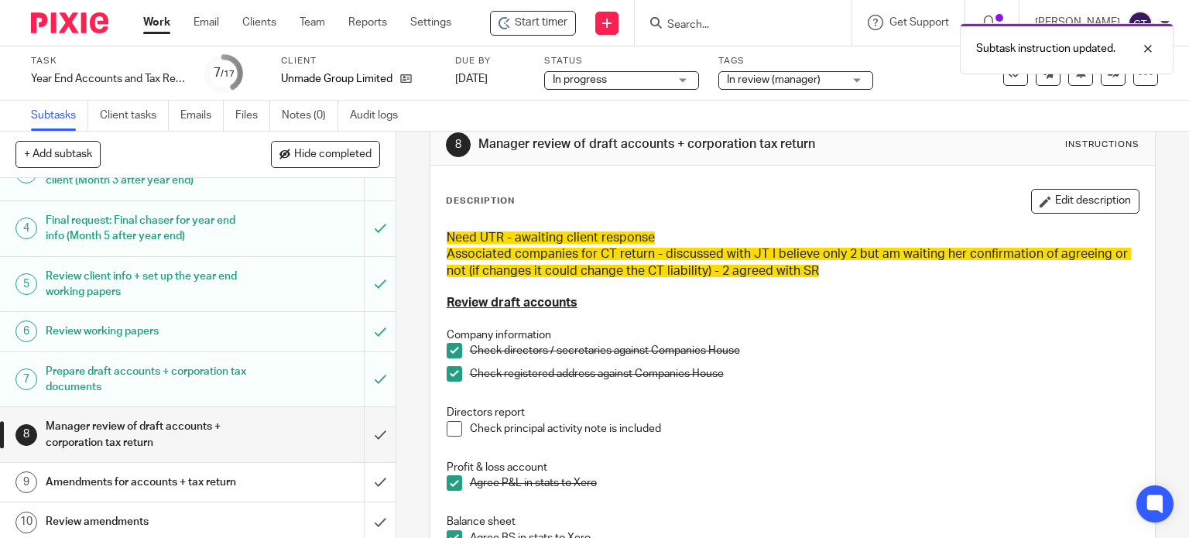
scroll to position [155, 0]
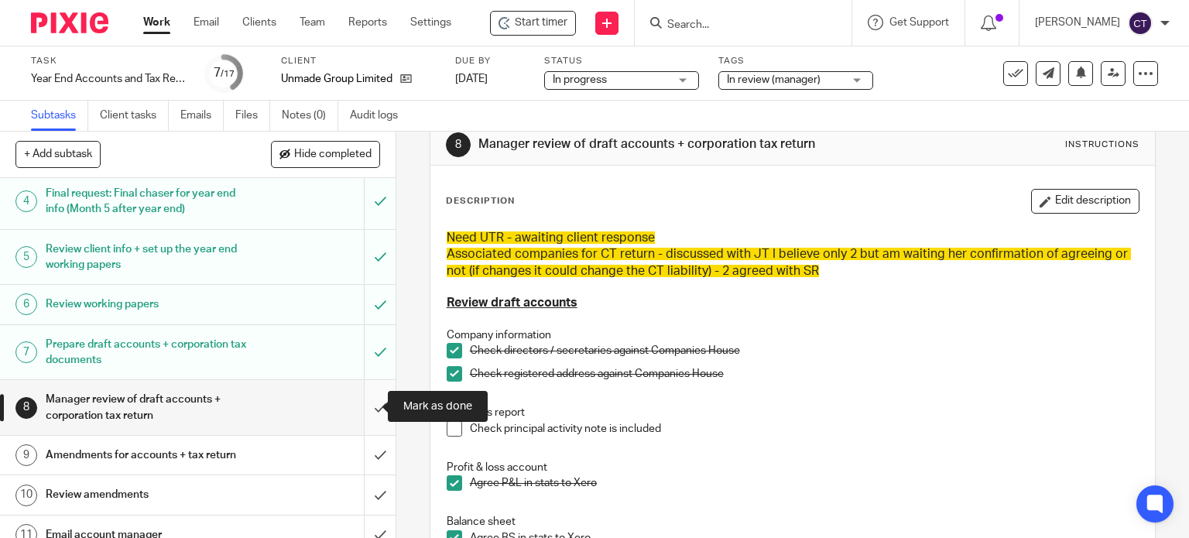
click at [361, 408] on input "submit" at bounding box center [197, 407] width 395 height 55
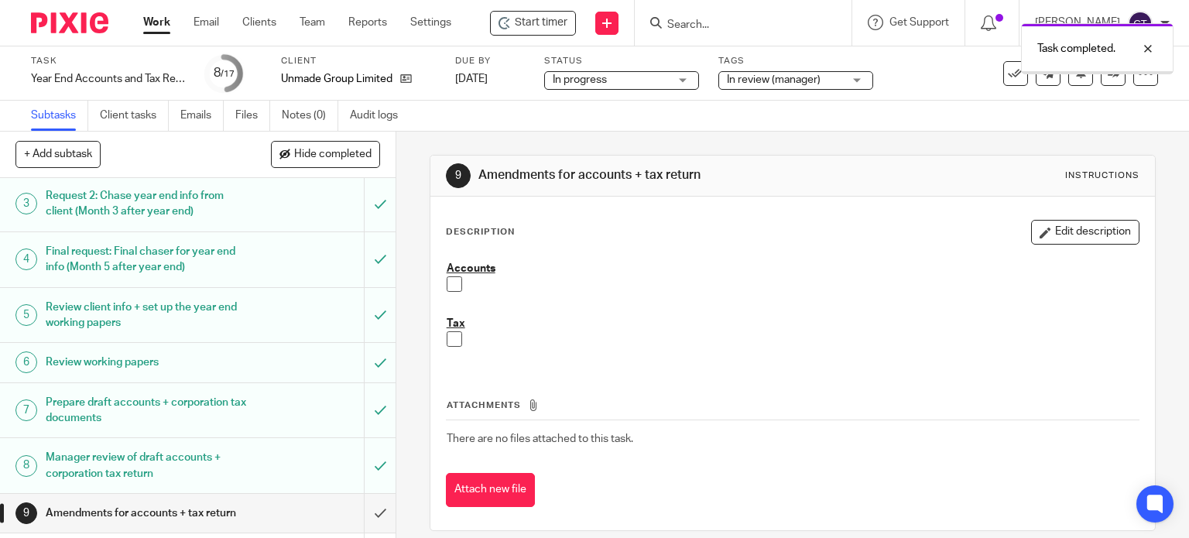
scroll to position [310, 0]
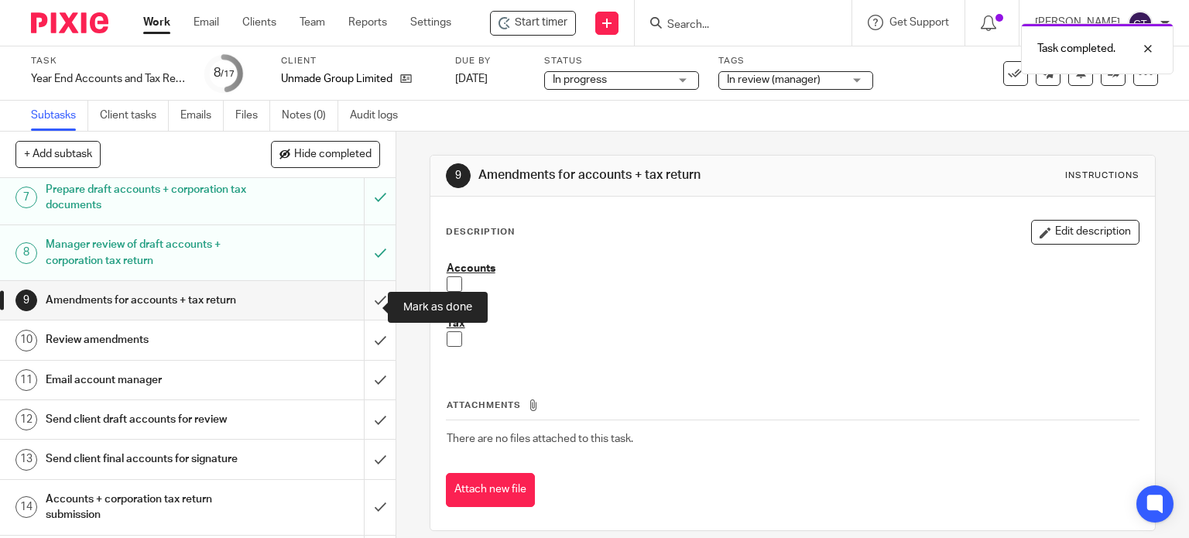
click at [365, 310] on input "submit" at bounding box center [197, 300] width 395 height 39
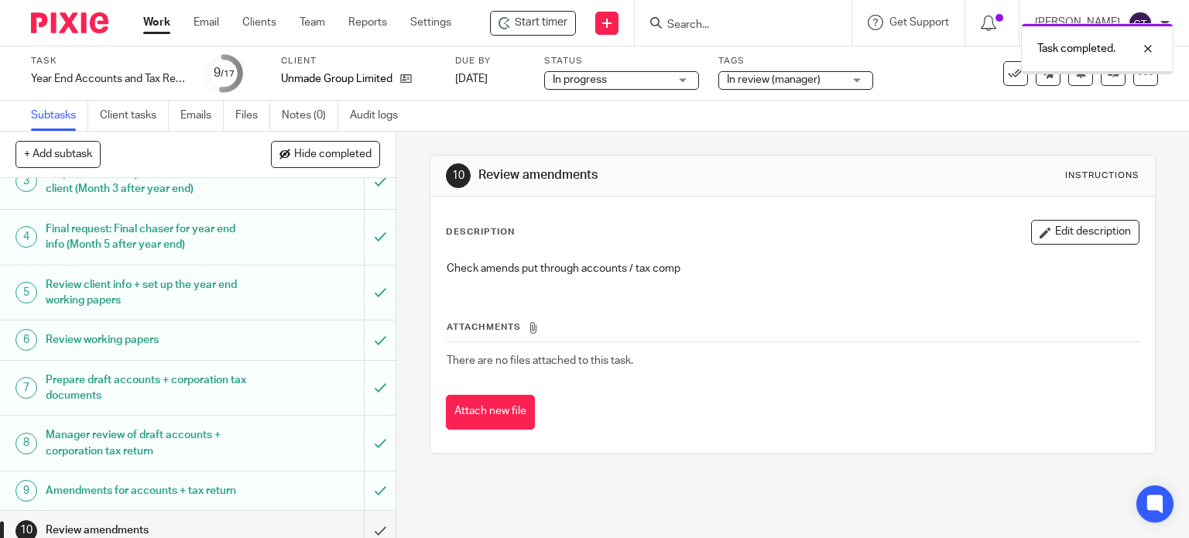
scroll to position [310, 0]
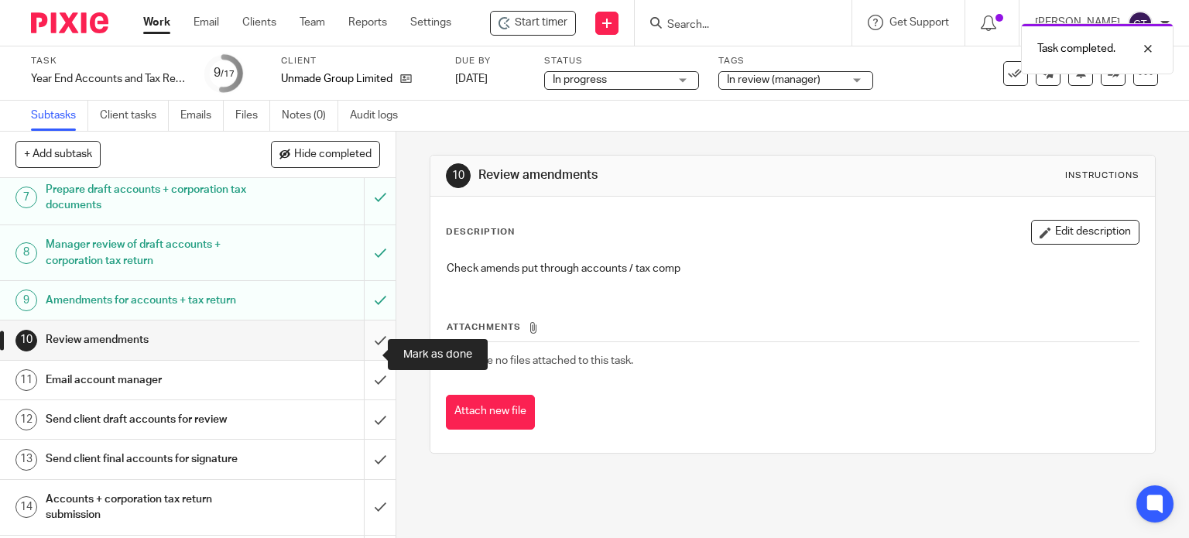
click at [362, 351] on input "submit" at bounding box center [197, 339] width 395 height 39
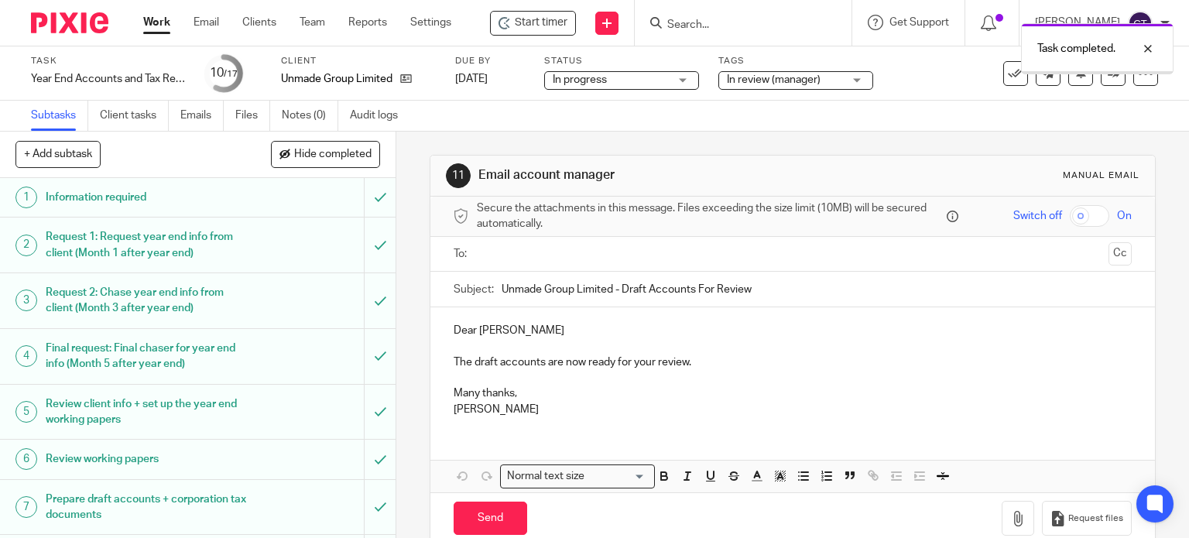
click at [482, 255] on input "text" at bounding box center [792, 254] width 620 height 18
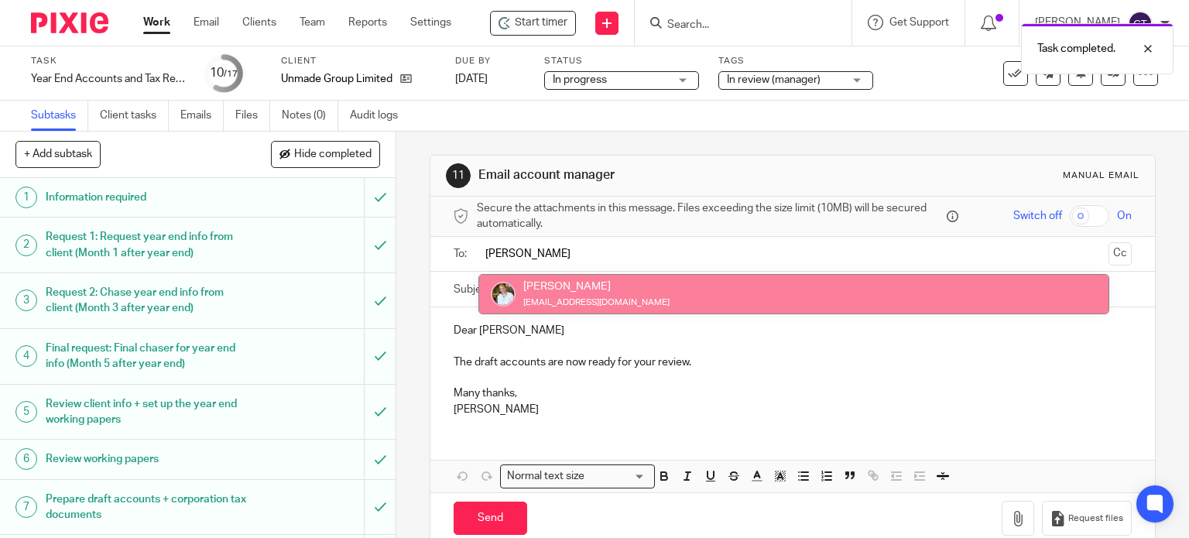
type input "[PERSON_NAME]"
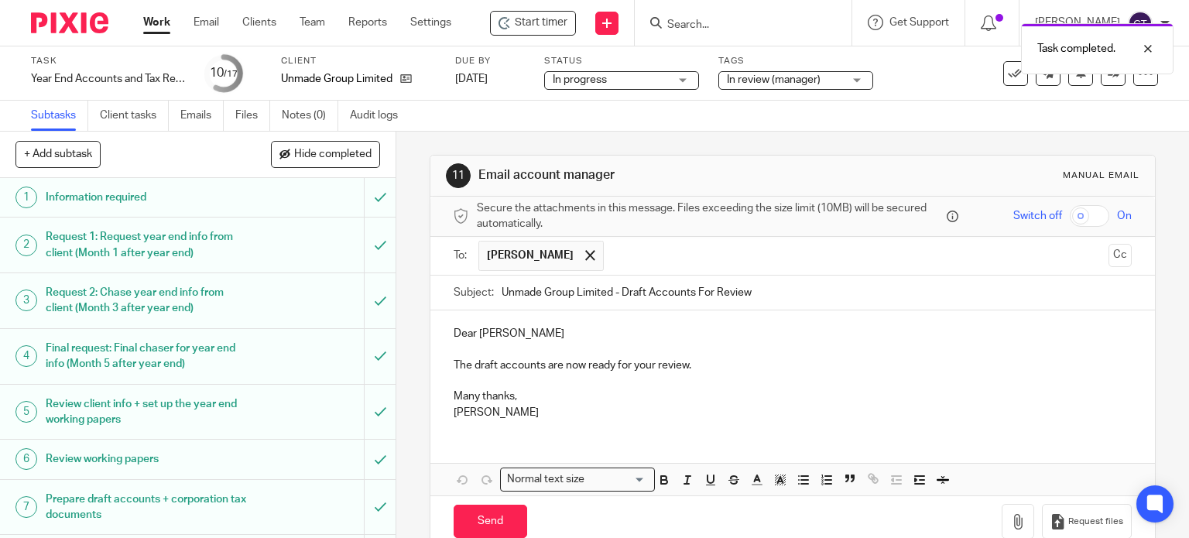
click at [519, 328] on p "Dear [PERSON_NAME]" at bounding box center [793, 333] width 679 height 15
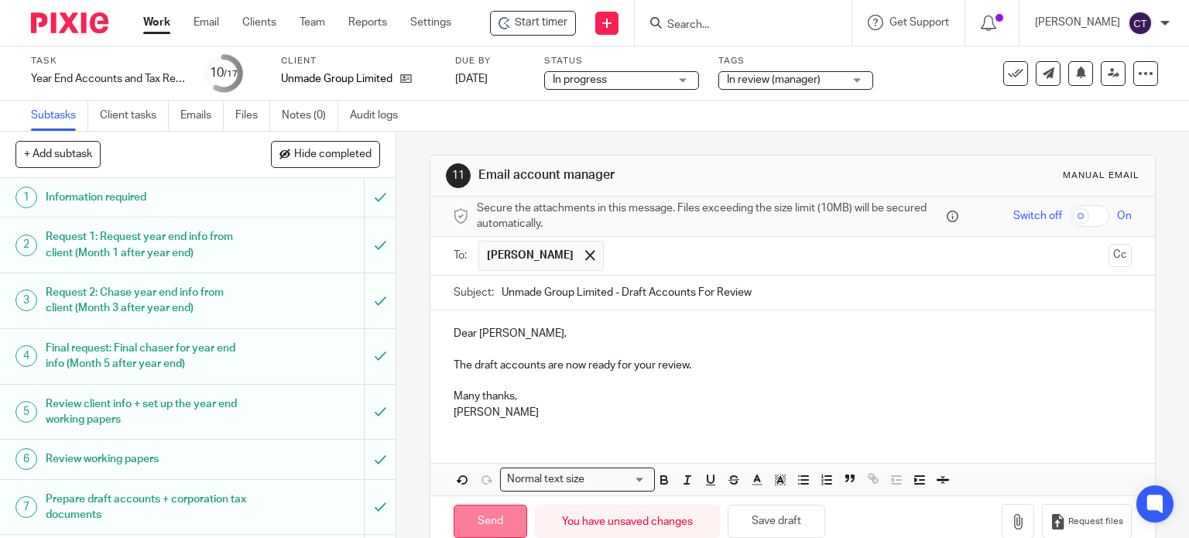
click at [466, 515] on input "Send" at bounding box center [491, 521] width 74 height 33
type input "Sent"
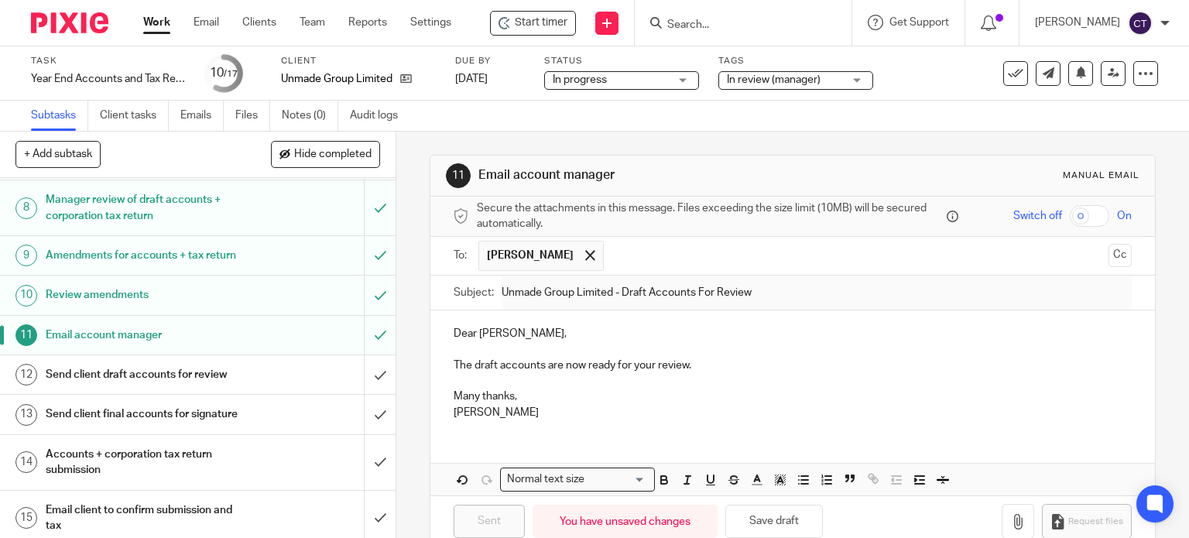
scroll to position [387, 0]
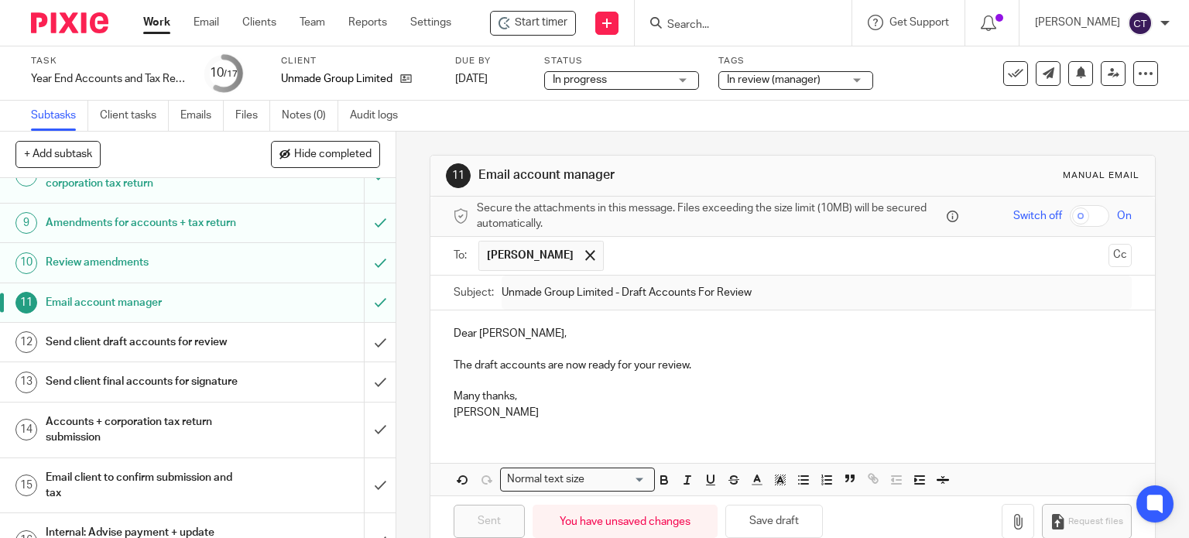
click at [133, 354] on h1 "Send client draft accounts for review" at bounding box center [147, 341] width 202 height 23
